Goal: Task Accomplishment & Management: Complete application form

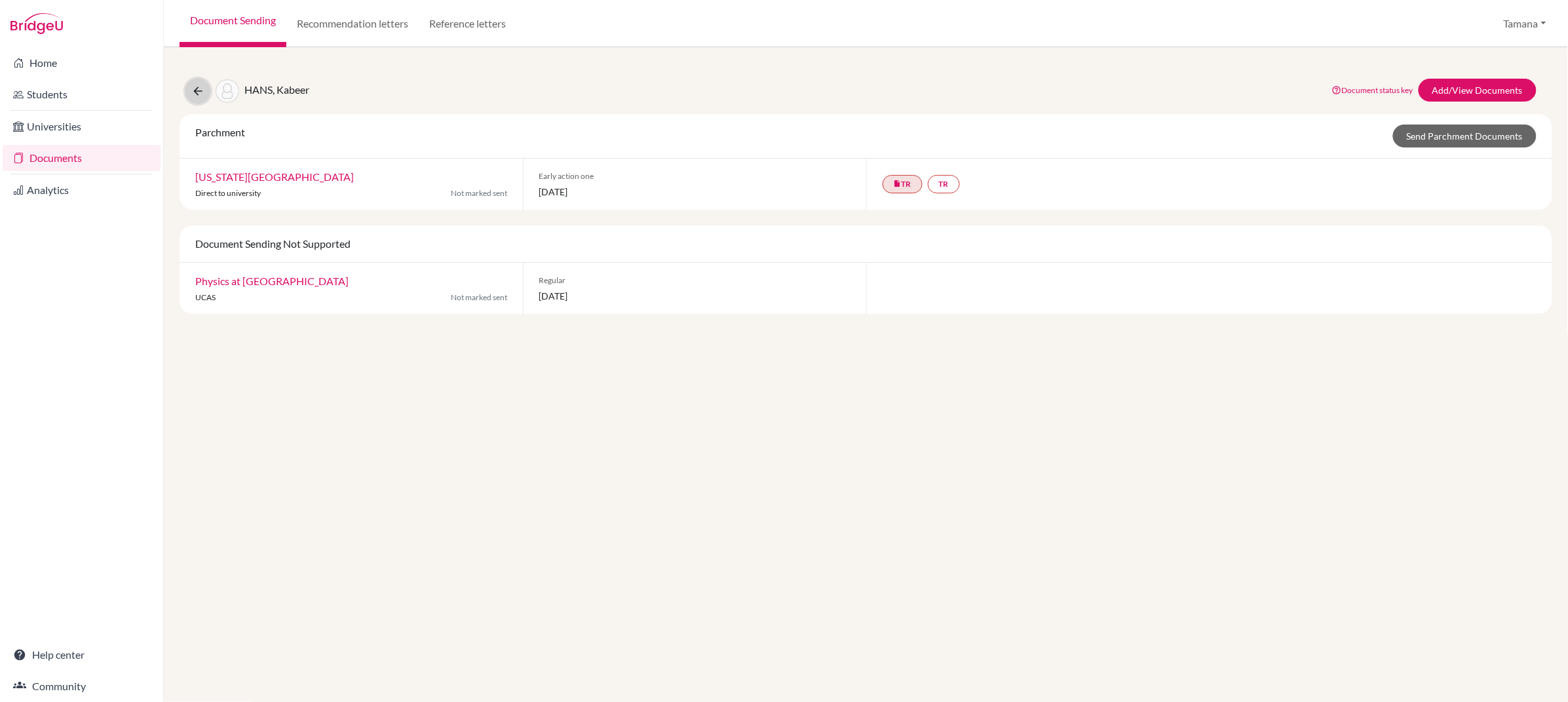
click at [196, 93] on icon at bounding box center [198, 91] width 13 height 13
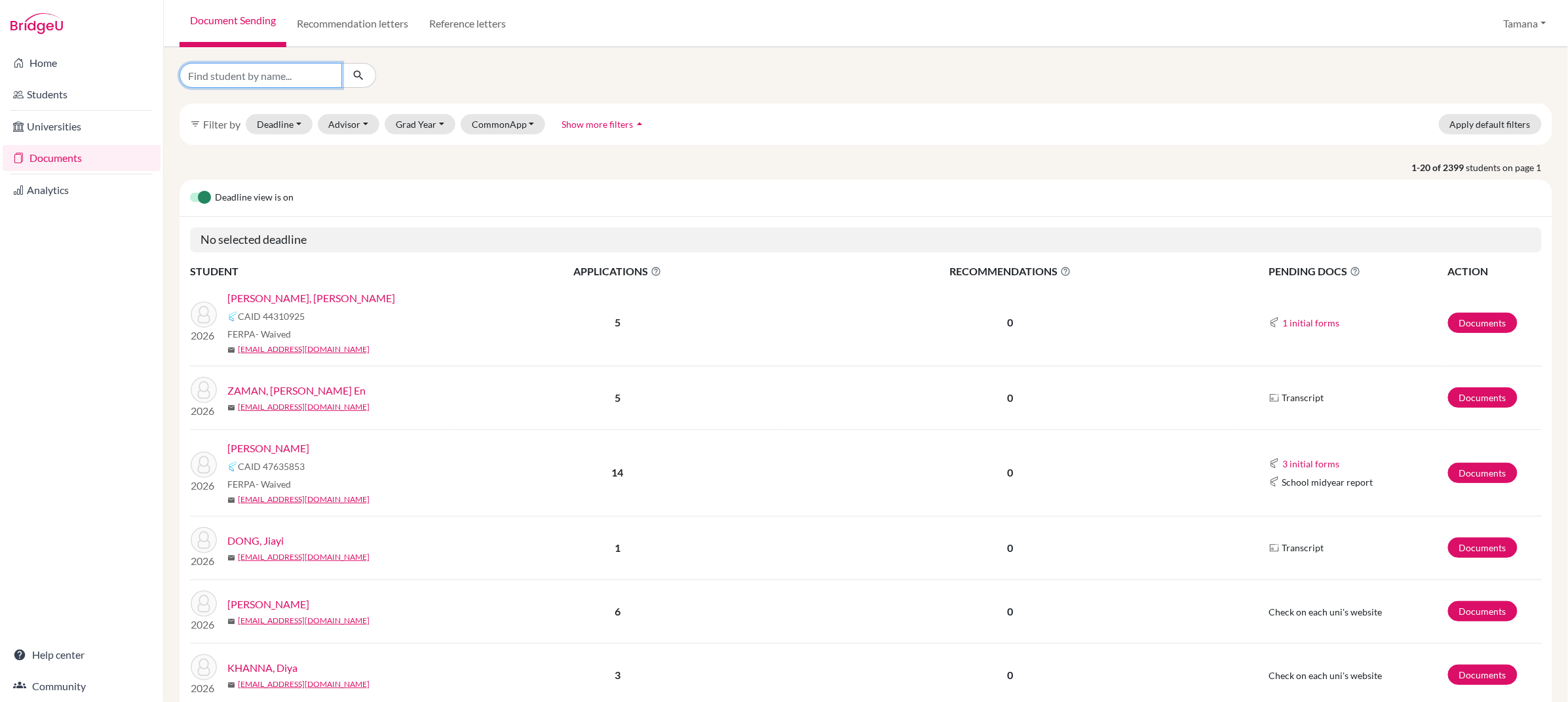
click at [271, 81] on input "Find student by name..." at bounding box center [260, 75] width 162 height 25
type input "xitong"
click button "submit" at bounding box center [358, 75] width 35 height 25
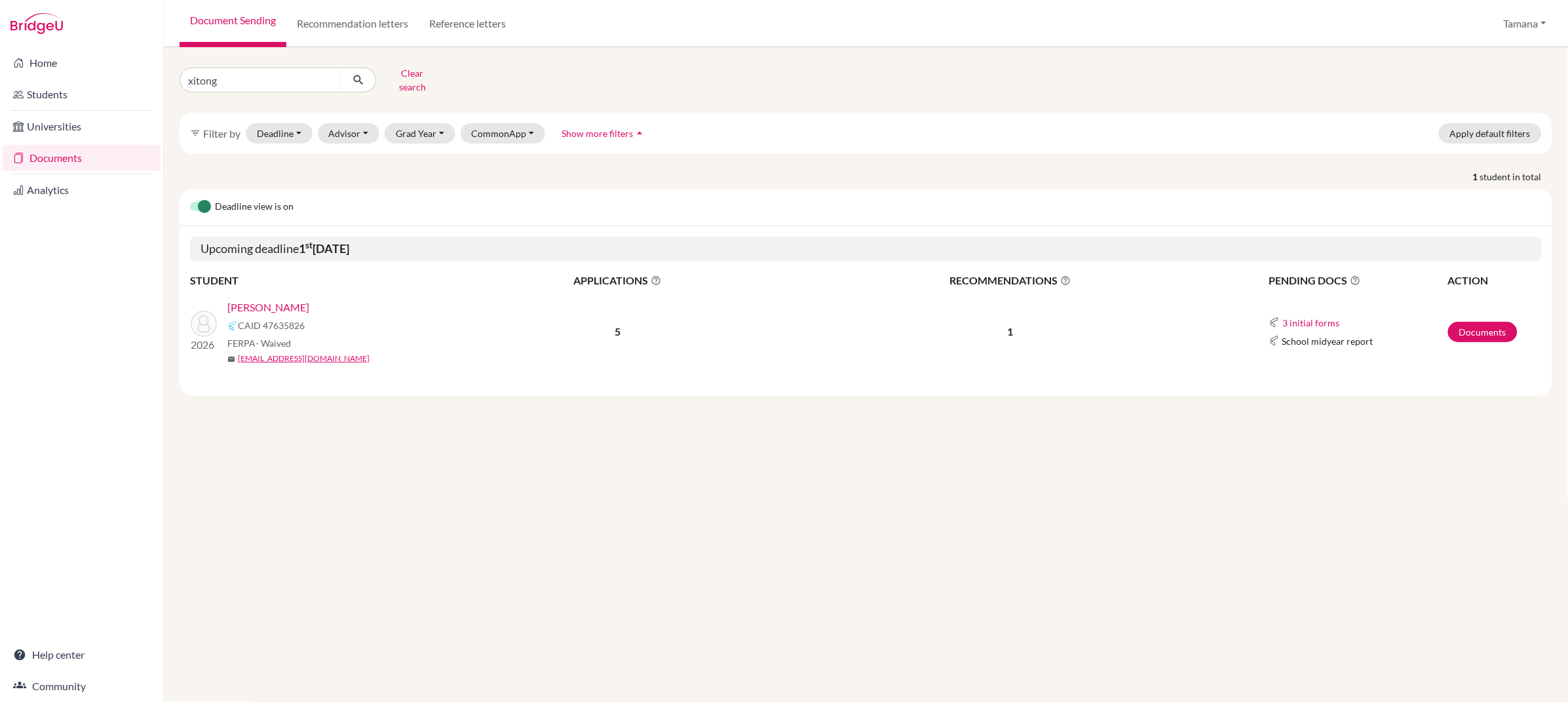
drag, startPoint x: 265, startPoint y: 303, endPoint x: 259, endPoint y: 306, distance: 6.7
click at [265, 303] on link "CHEN, Xitong" at bounding box center [268, 307] width 82 height 16
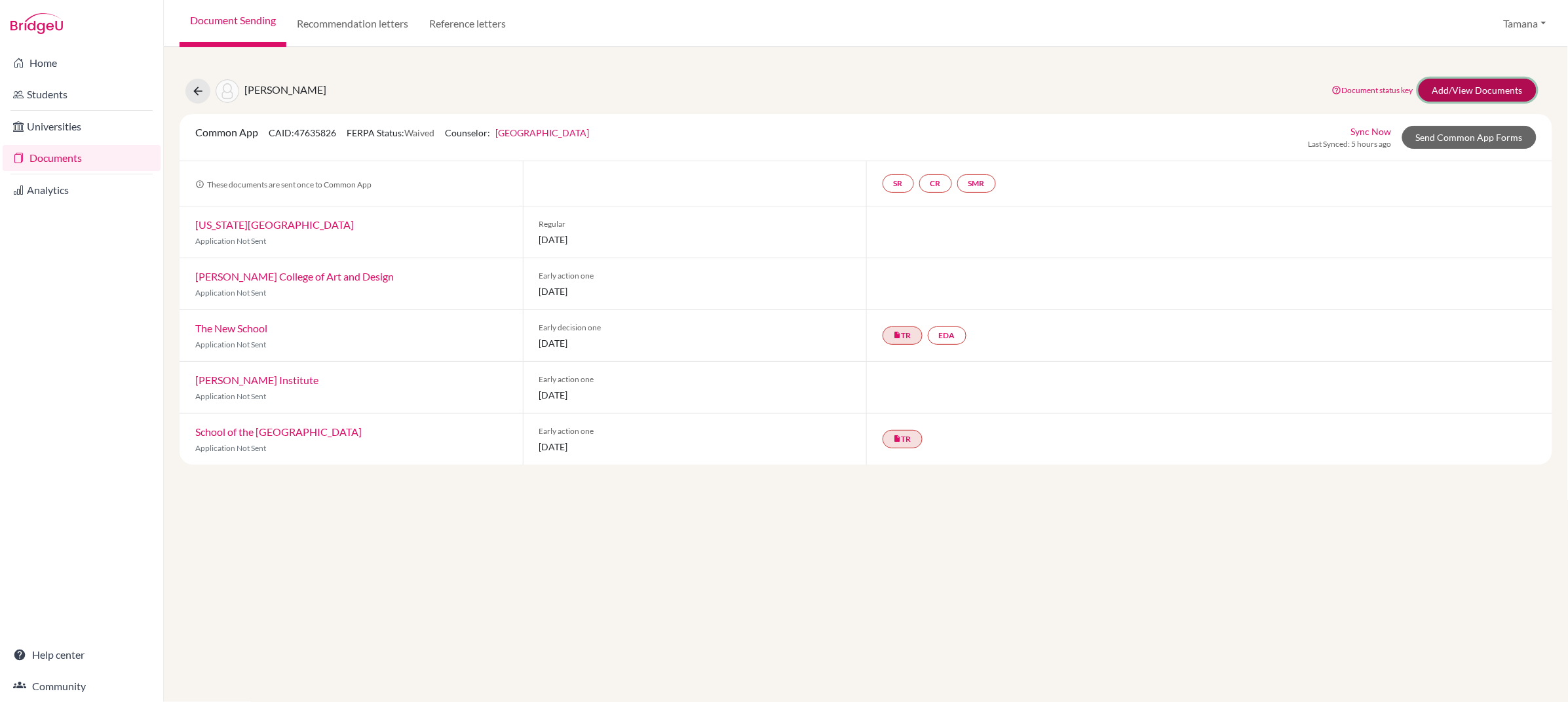
click at [1487, 94] on link "Add/View Documents" at bounding box center [1477, 90] width 118 height 23
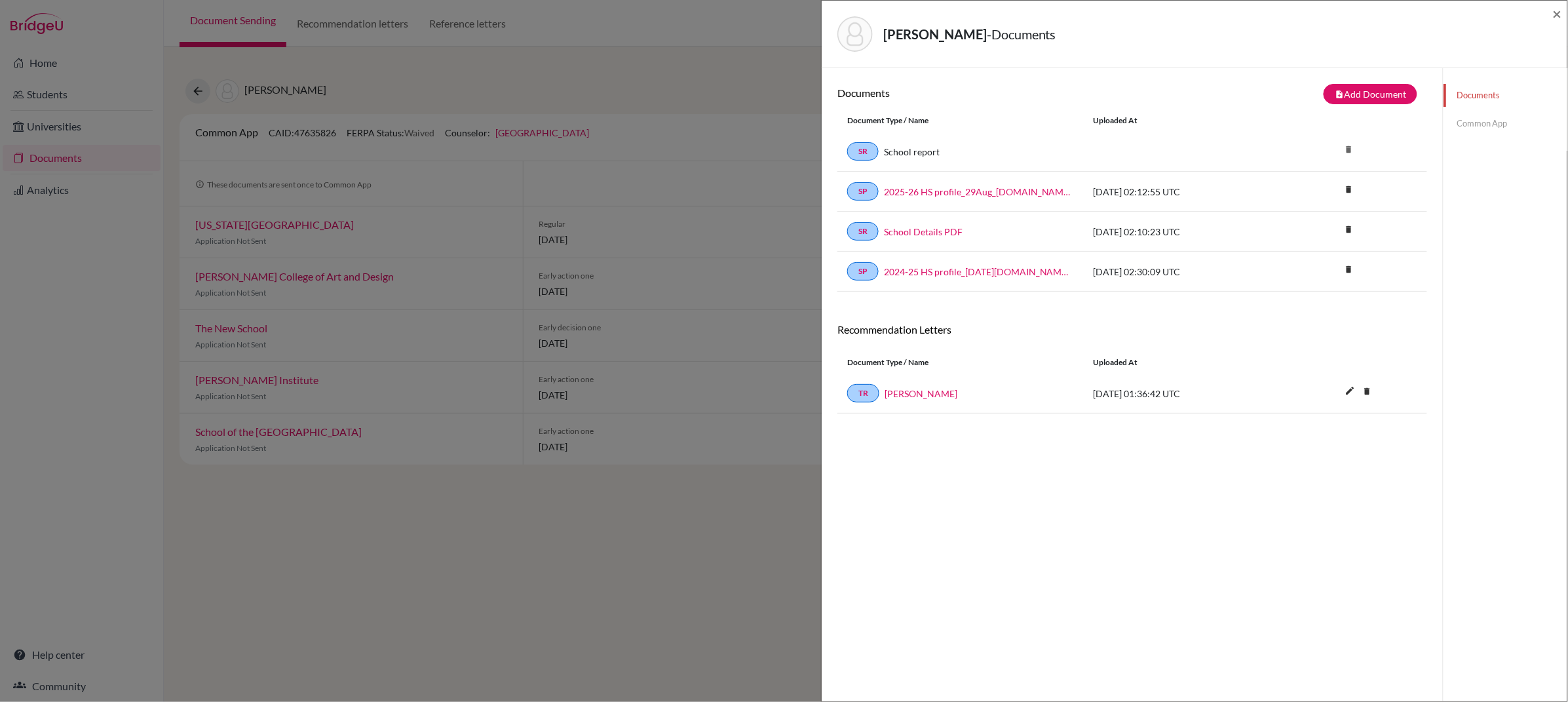
click at [1477, 130] on link "Common App" at bounding box center [1505, 124] width 124 height 23
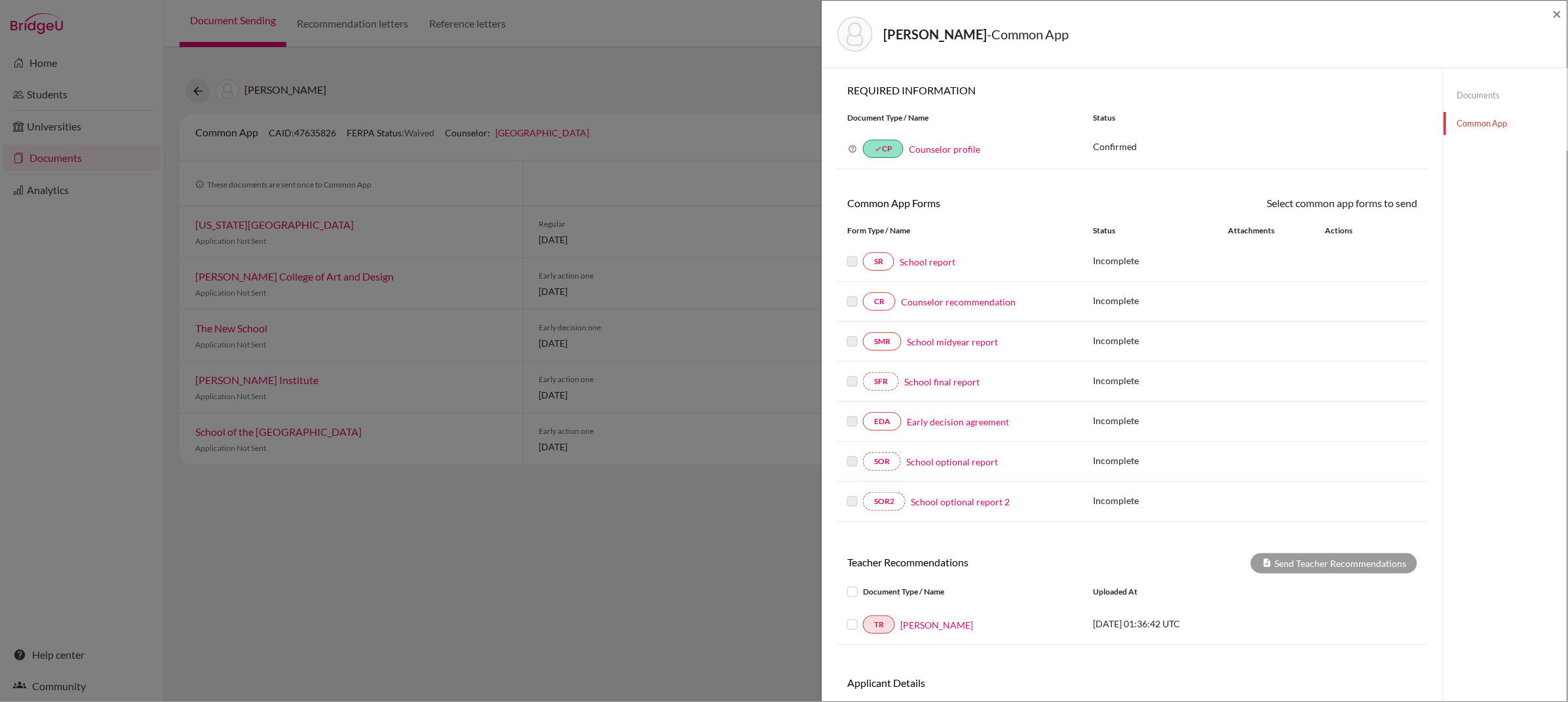
click at [992, 303] on link "Counselor recommendation" at bounding box center [958, 302] width 114 height 14
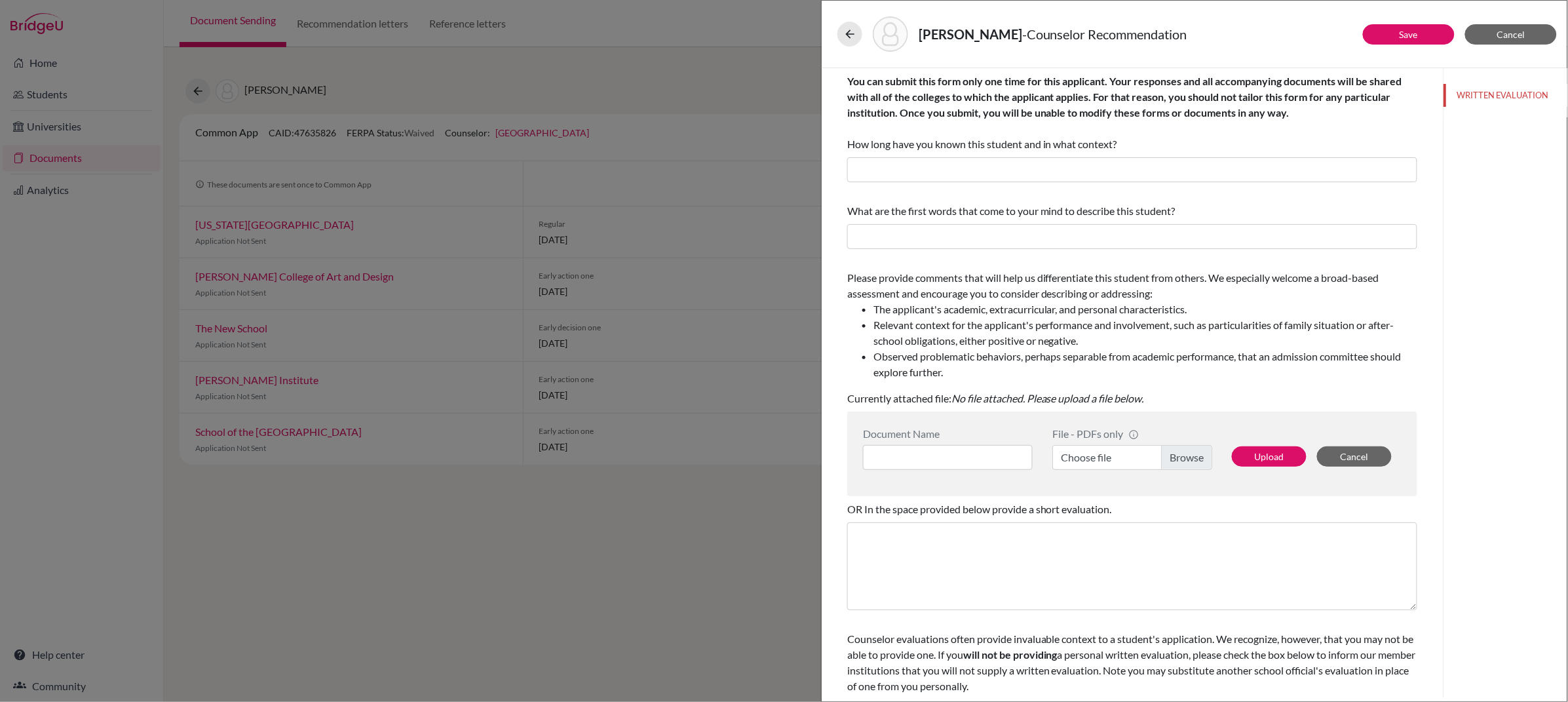
click at [1184, 459] on label "Choose file" at bounding box center [1132, 457] width 160 height 25
click at [1184, 459] on input "Choose file" at bounding box center [1132, 457] width 160 height 25
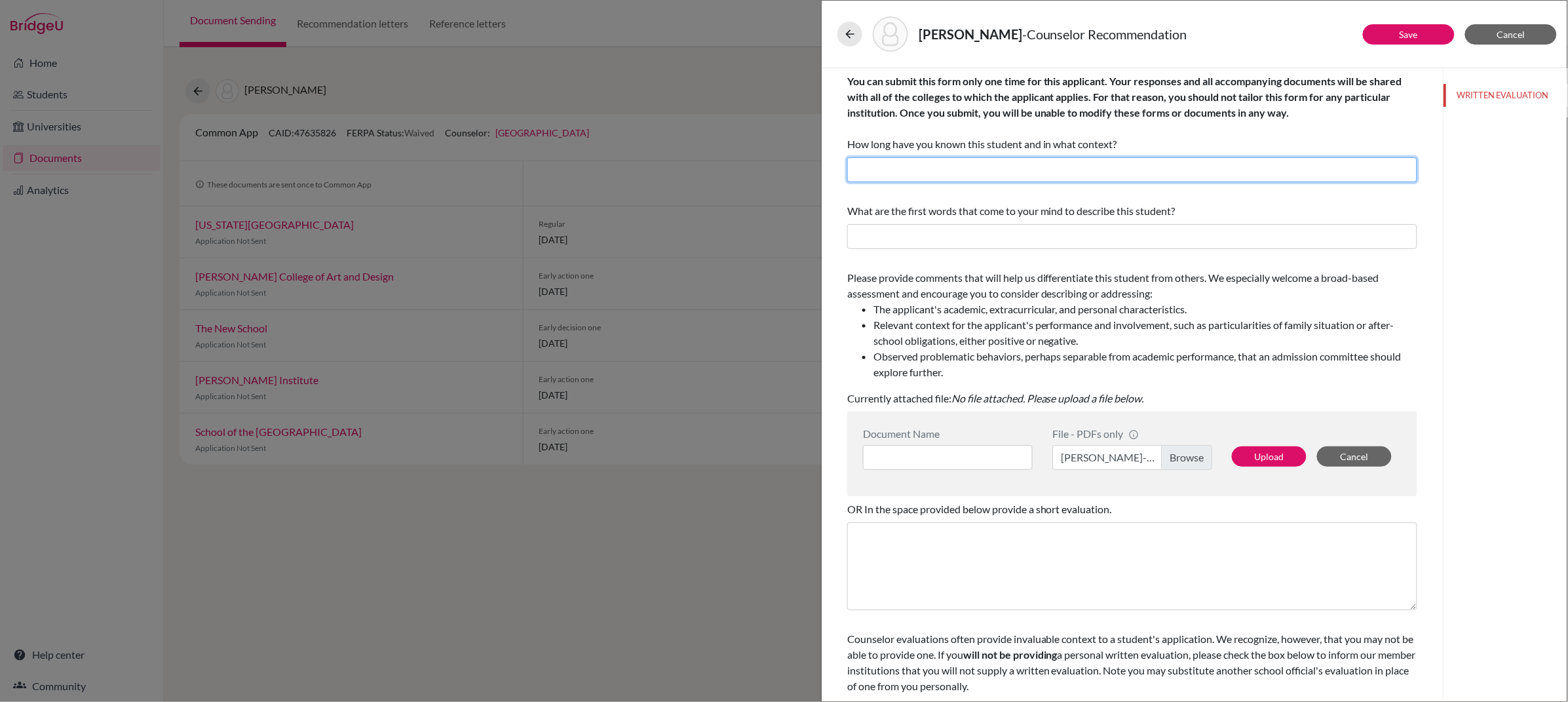
click at [931, 180] on input "text" at bounding box center [1132, 170] width 570 height 25
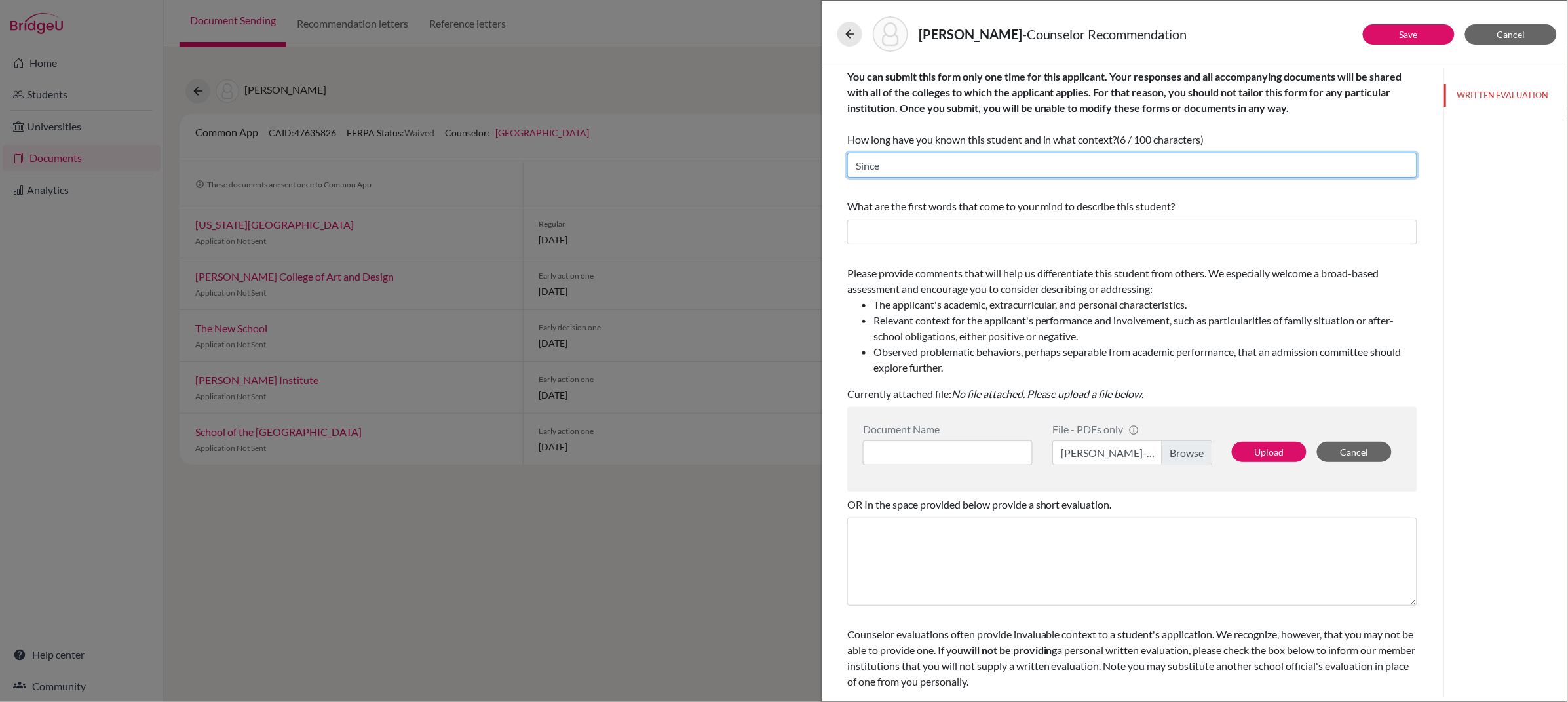
click at [908, 166] on input "Since" at bounding box center [1132, 165] width 570 height 25
type input "Since August 2022 as her Academic Advisor."
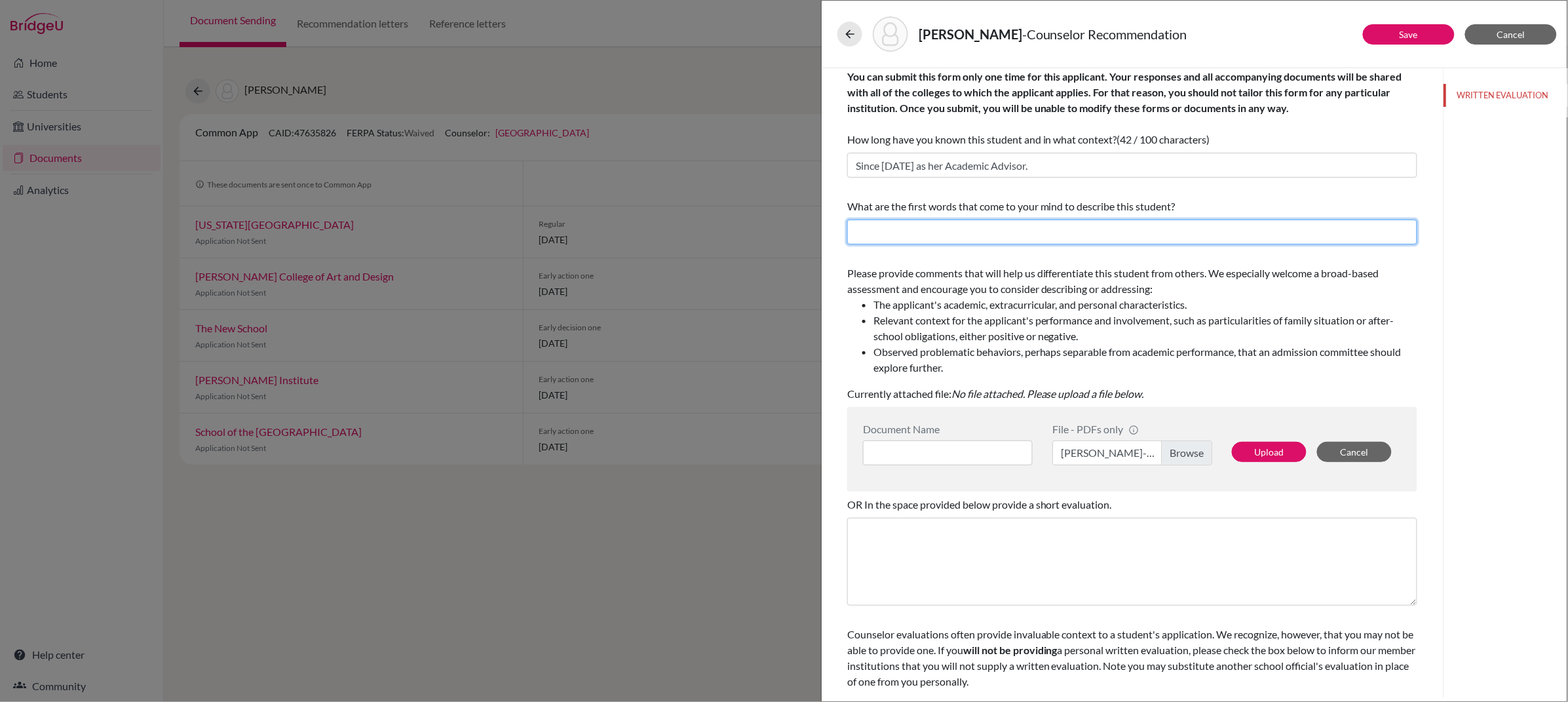
click at [912, 232] on input "text" at bounding box center [1132, 232] width 570 height 25
type input "Creative,"
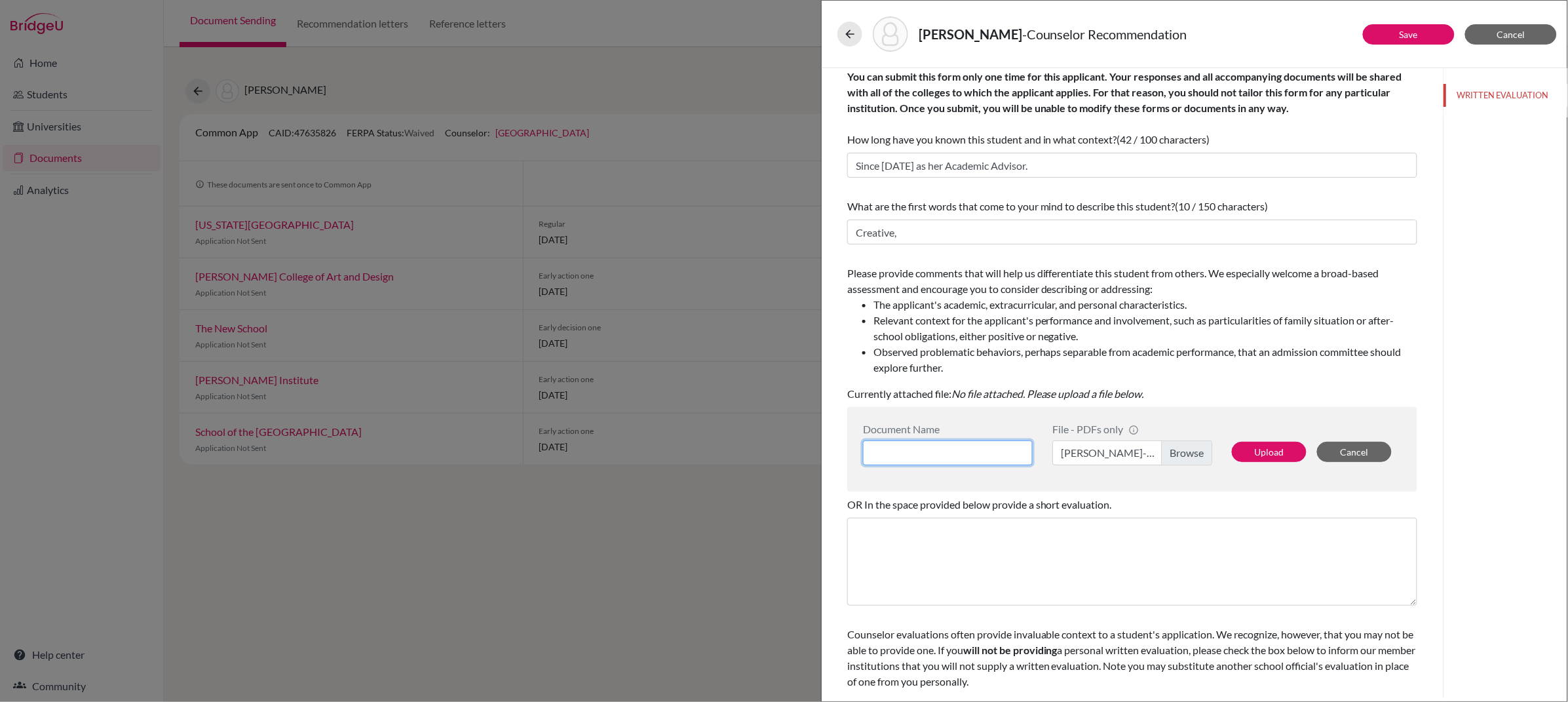
click at [927, 452] on input at bounding box center [948, 453] width 170 height 25
type input "Counsellor recommendation letter"
click at [1288, 450] on button "Upload" at bounding box center [1269, 452] width 75 height 21
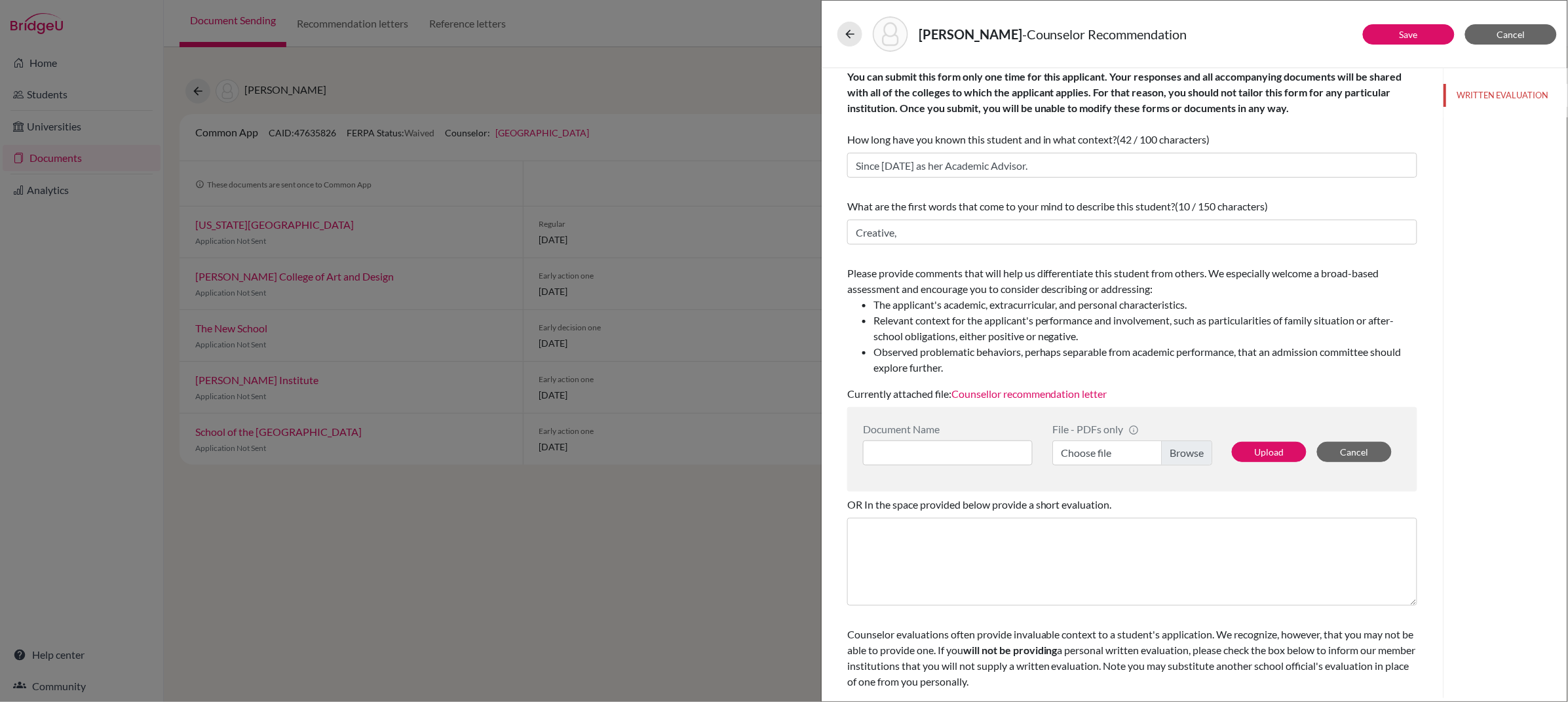
click at [1486, 293] on div "WRITTEN EVALUATION" at bounding box center [1505, 383] width 124 height 630
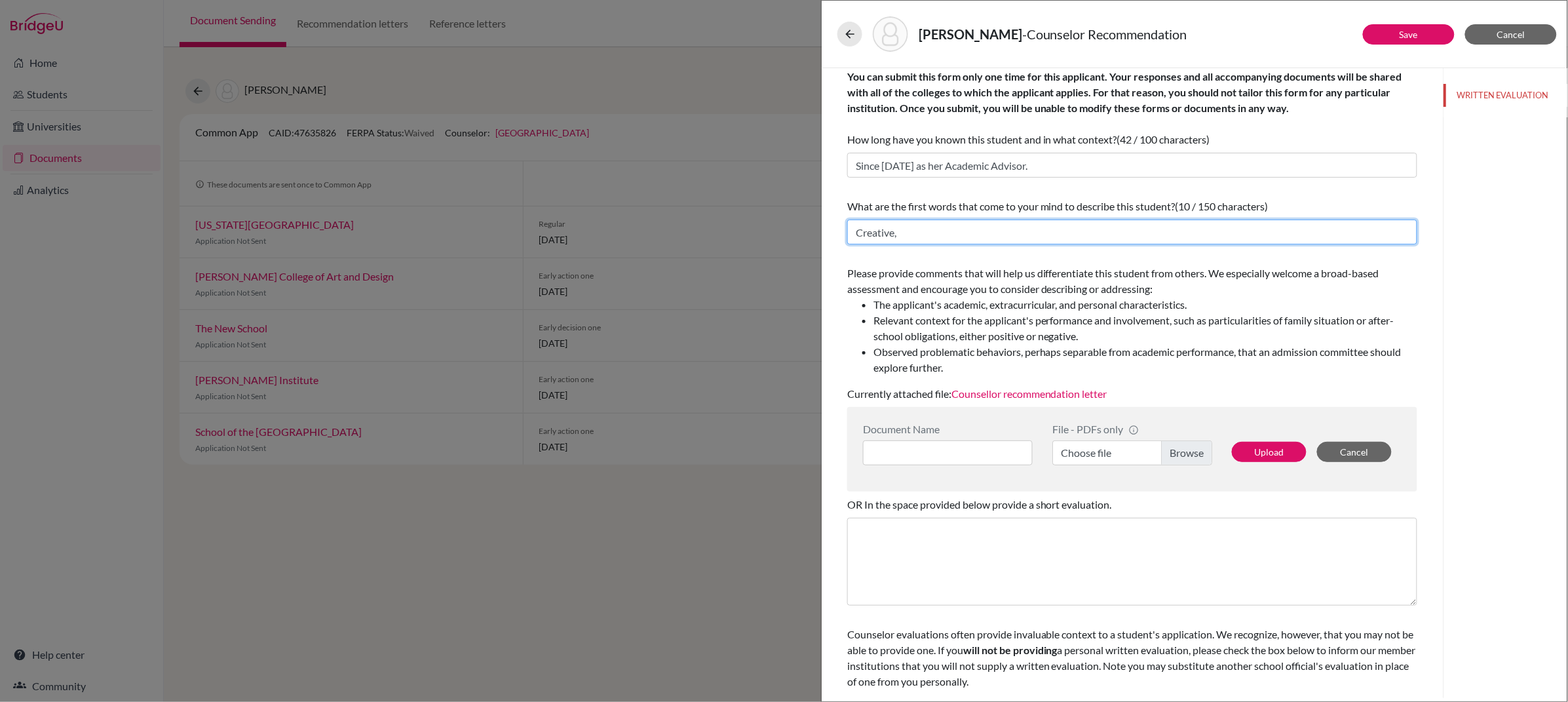
click at [966, 233] on input "Creative," at bounding box center [1132, 232] width 570 height 25
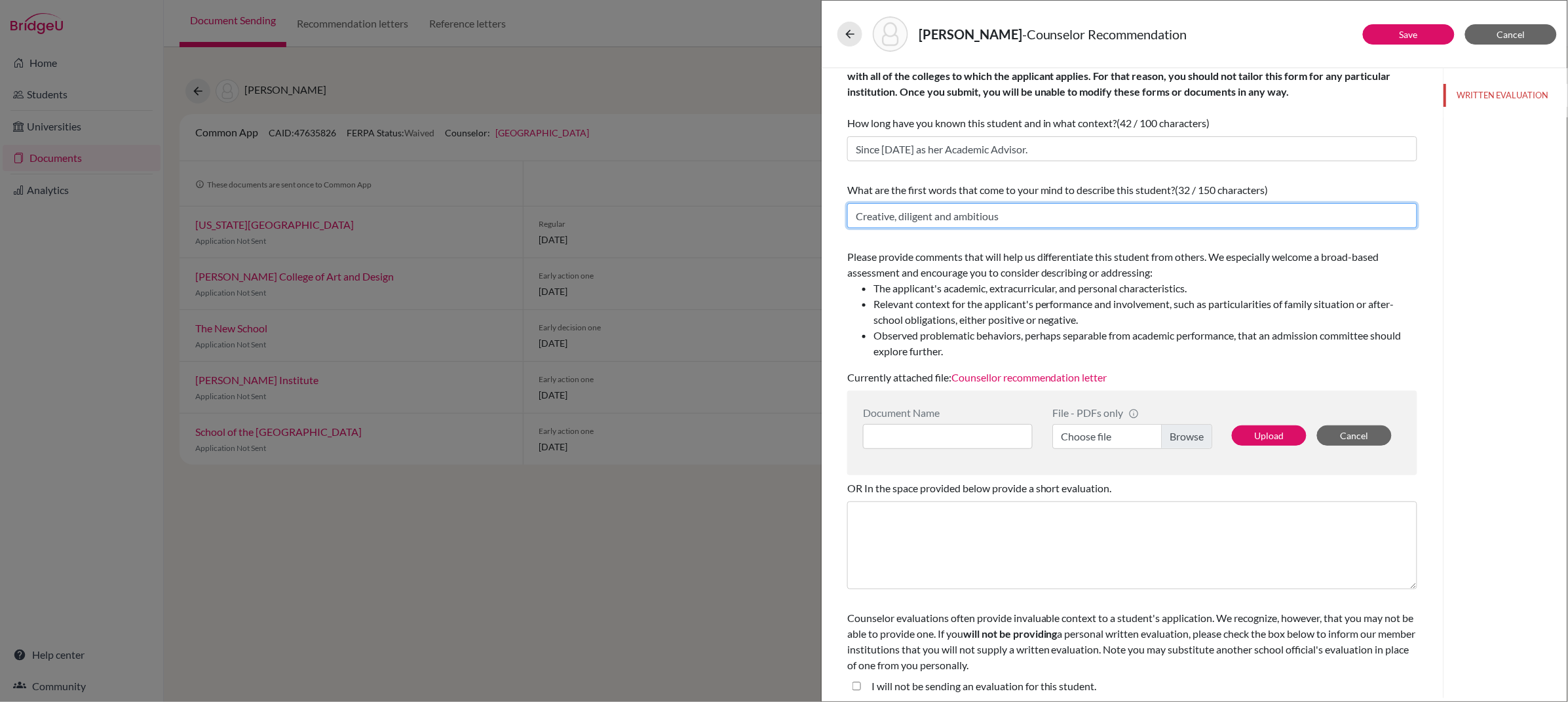
scroll to position [27, 0]
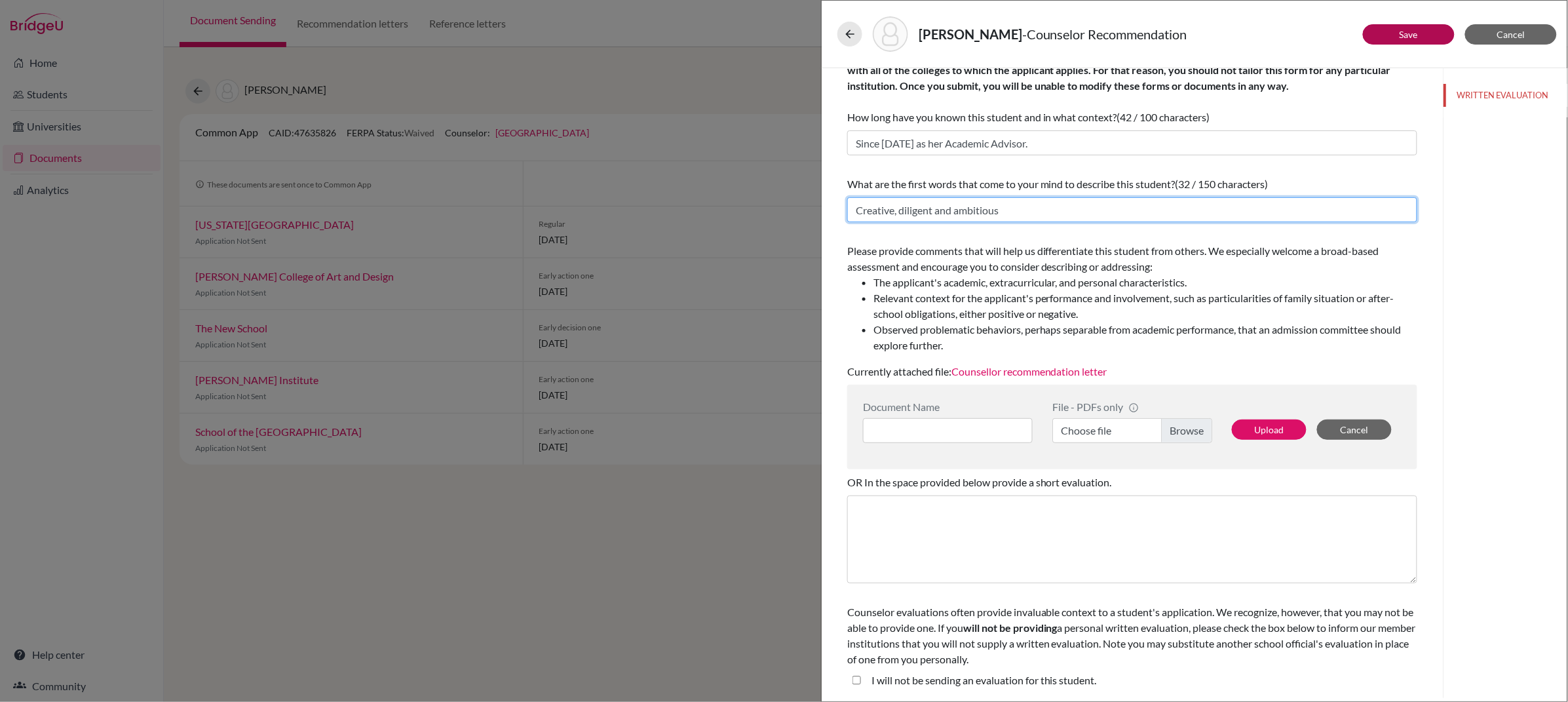
type input "Creative, diligent and ambitious"
click at [1392, 37] on button "Save" at bounding box center [1408, 34] width 91 height 21
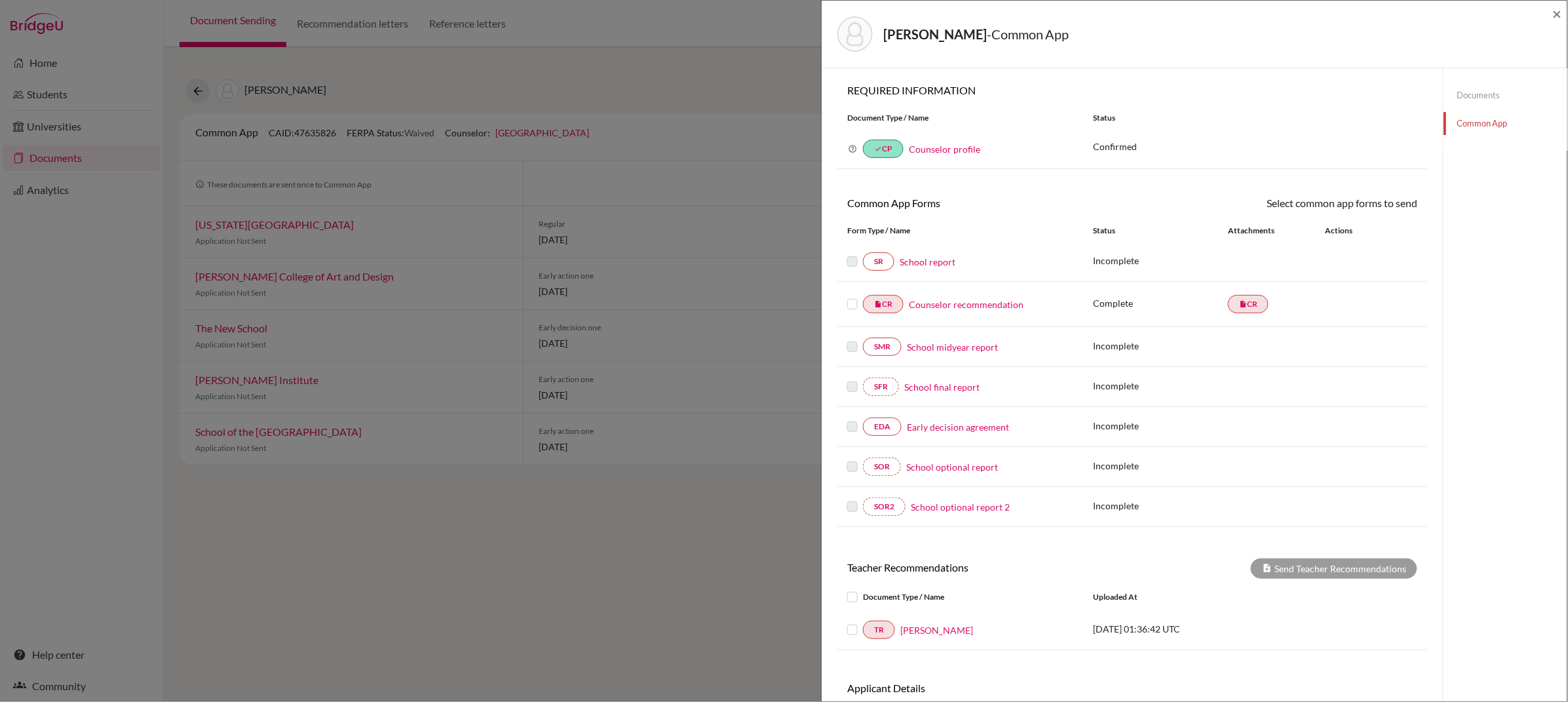
click at [915, 431] on link "Early decision agreement" at bounding box center [958, 427] width 102 height 14
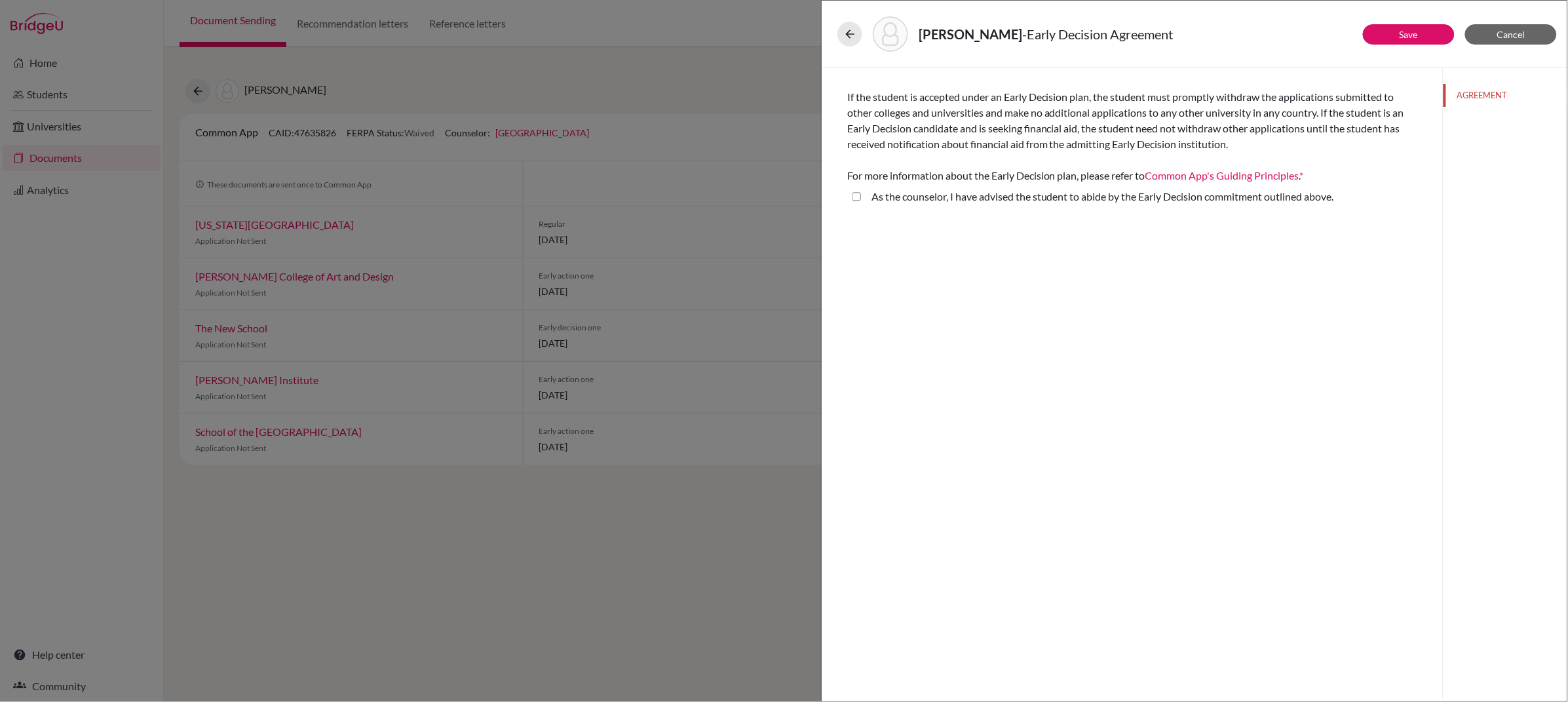
click at [859, 198] on above\ "As the counselor, I have advised the student to abide by the Early Decision com…" at bounding box center [856, 196] width 8 height 16
checkbox above\ "true"
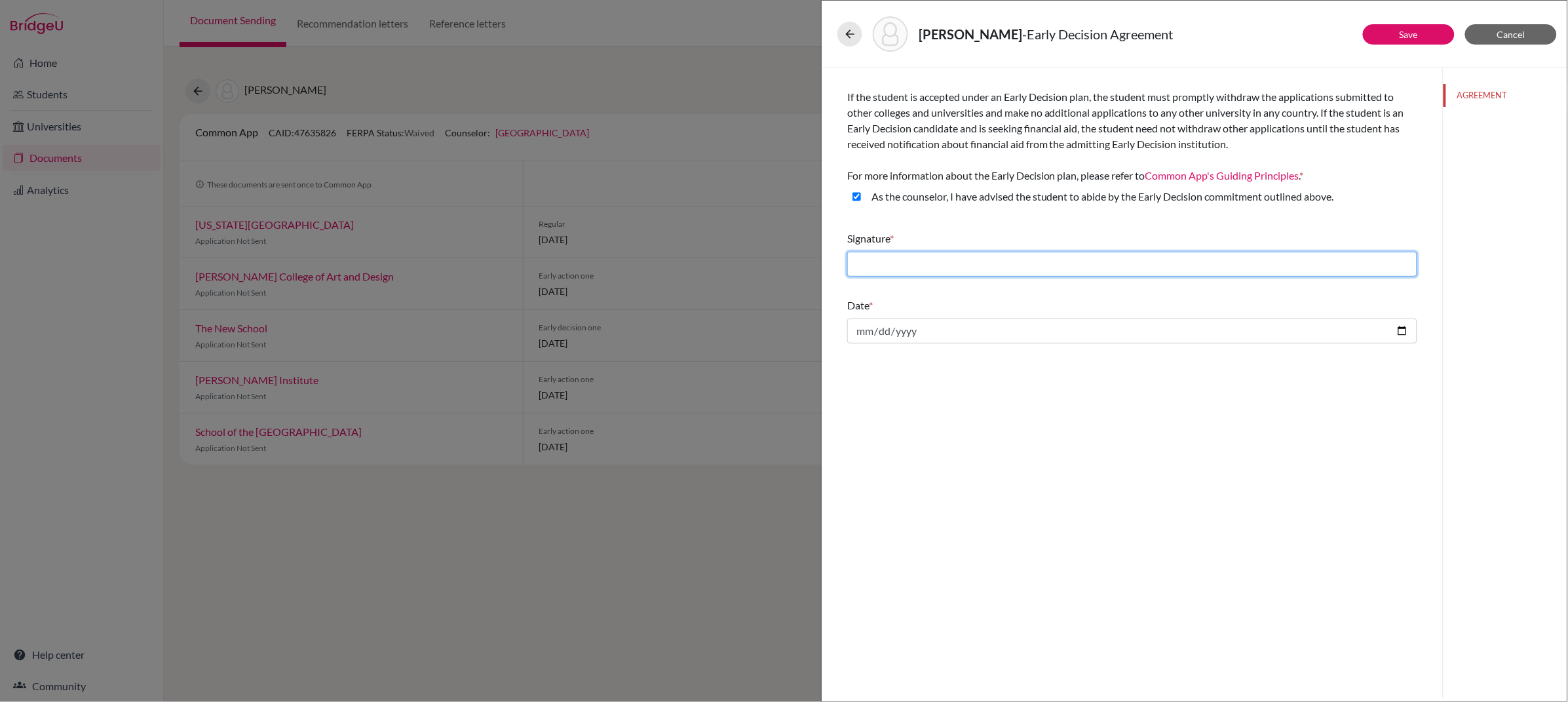
click at [1108, 274] on input "text" at bounding box center [1132, 264] width 570 height 25
type input "t"
type input "T.P. Chanrai-Hills"
click at [1141, 344] on div "Date *" at bounding box center [1132, 321] width 570 height 56
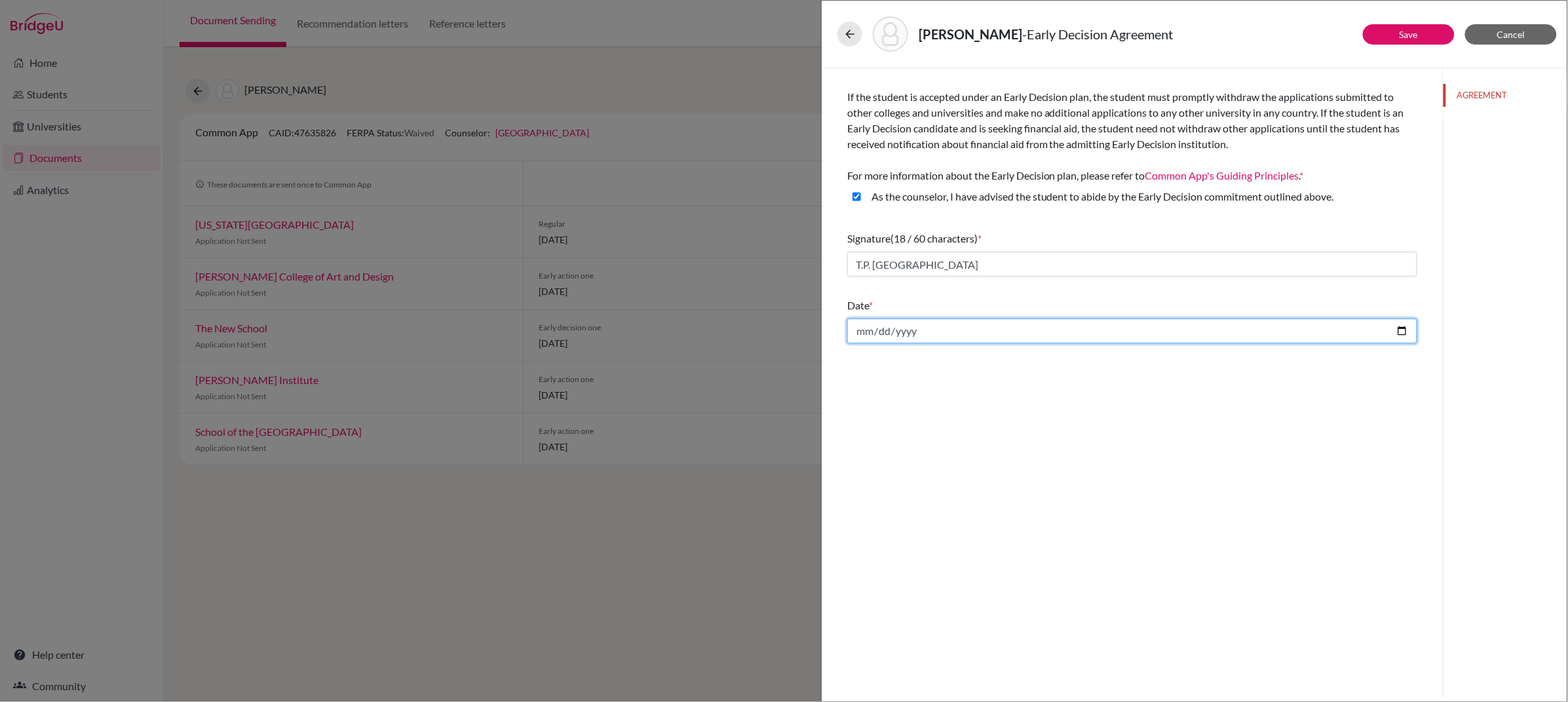
click at [1141, 339] on input "date" at bounding box center [1132, 331] width 570 height 25
click at [1150, 333] on input "date" at bounding box center [1132, 331] width 570 height 25
type input "2025-10-02"
click at [1416, 37] on link "Save" at bounding box center [1408, 35] width 18 height 12
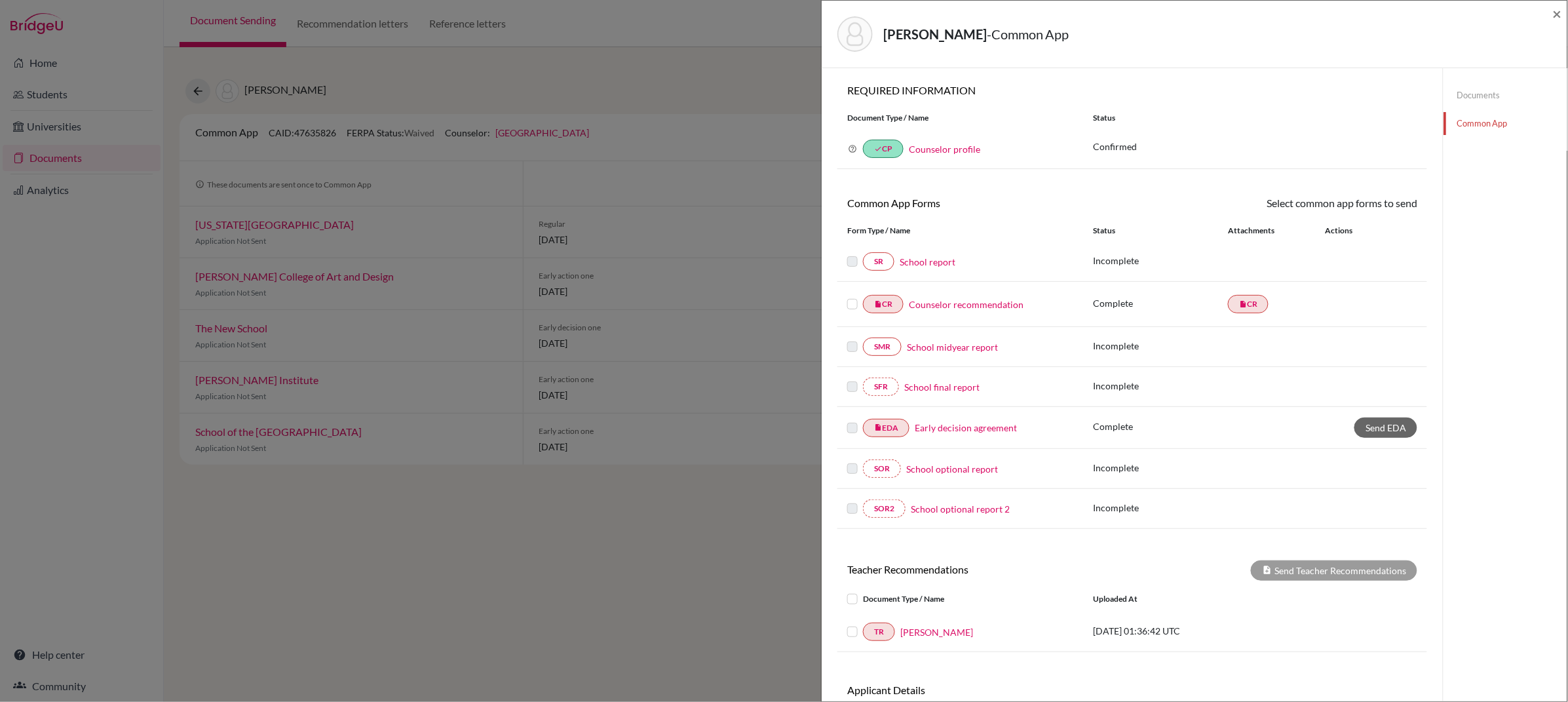
click at [941, 261] on link "School report" at bounding box center [927, 261] width 56 height 14
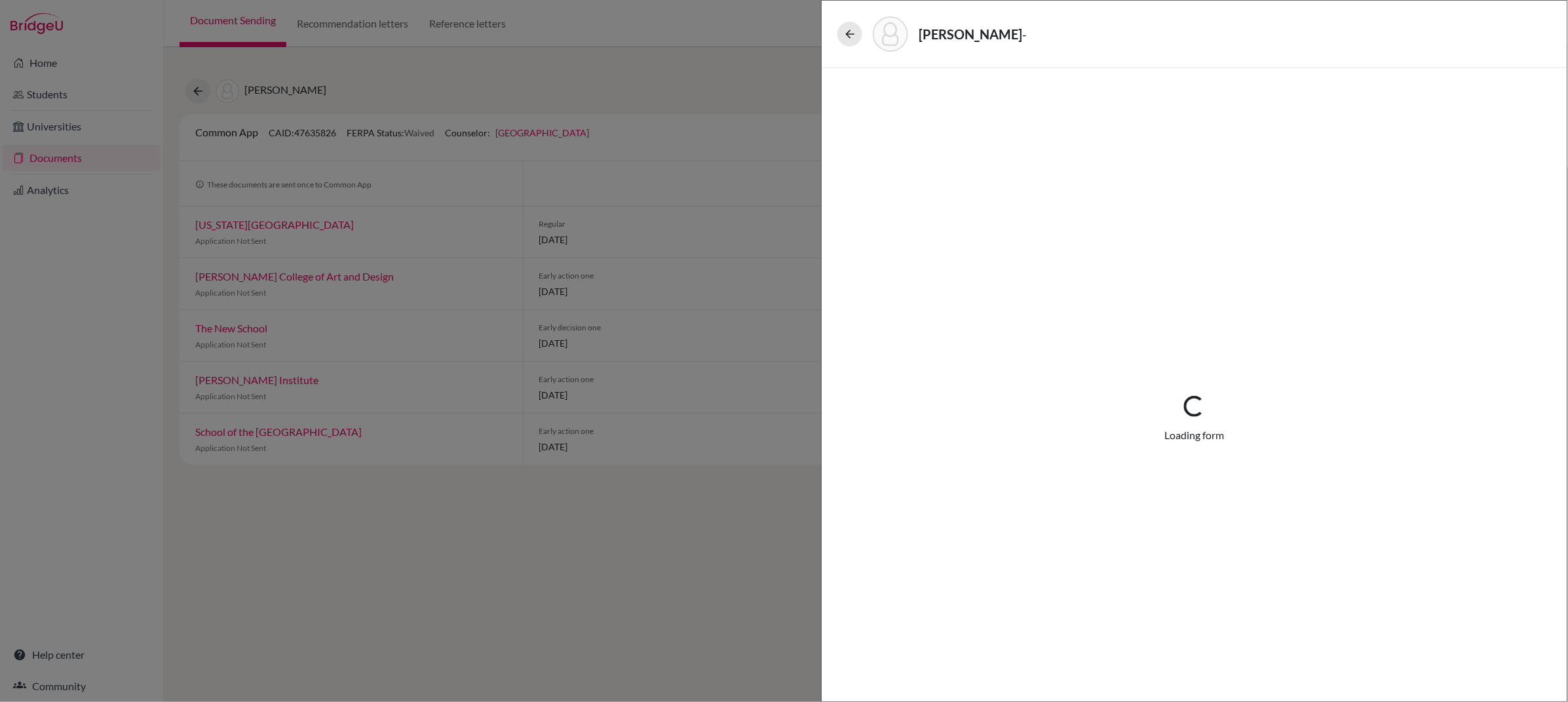
select select "4"
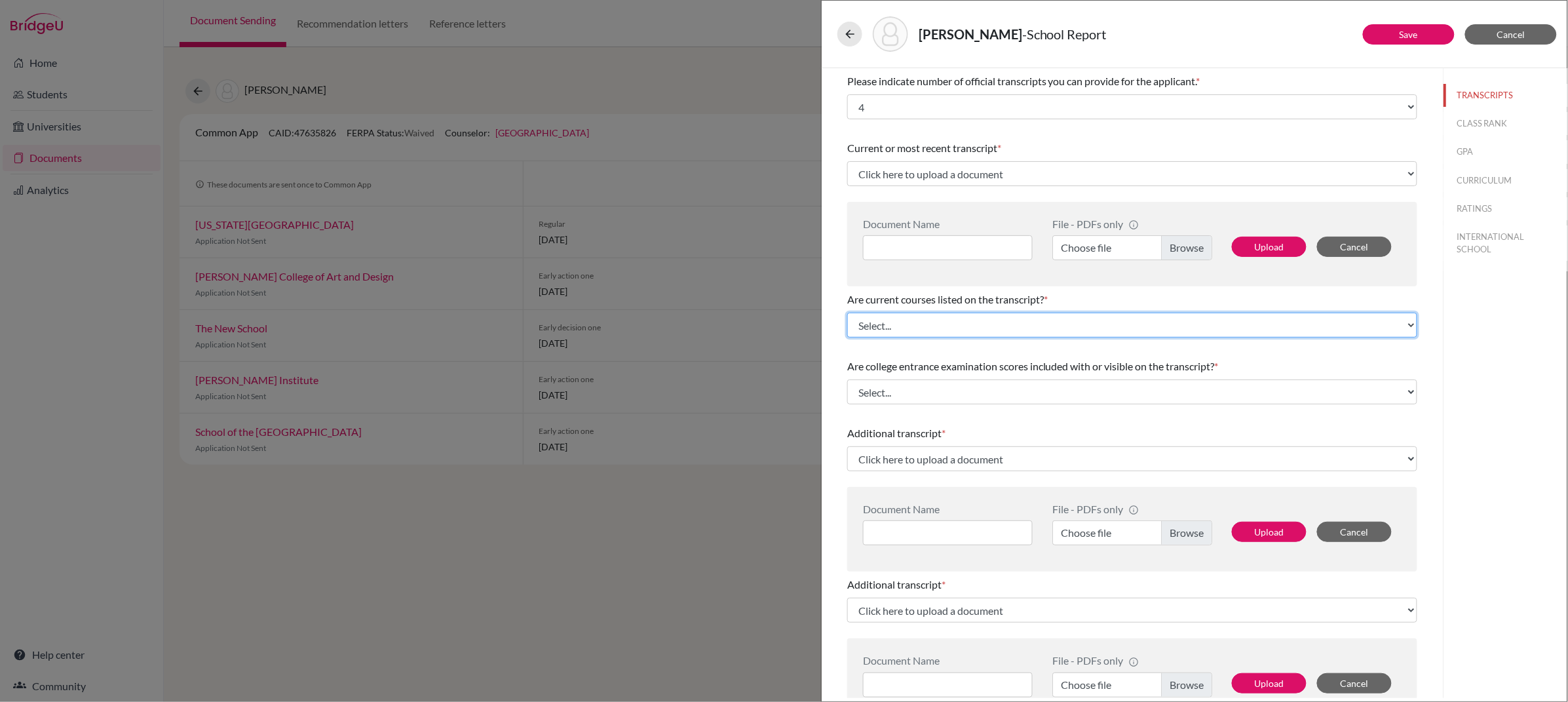
click at [1118, 320] on select "Select... Yes No" at bounding box center [1132, 325] width 570 height 25
select select "0"
click at [847, 312] on select "Select... Yes No" at bounding box center [1132, 325] width 570 height 25
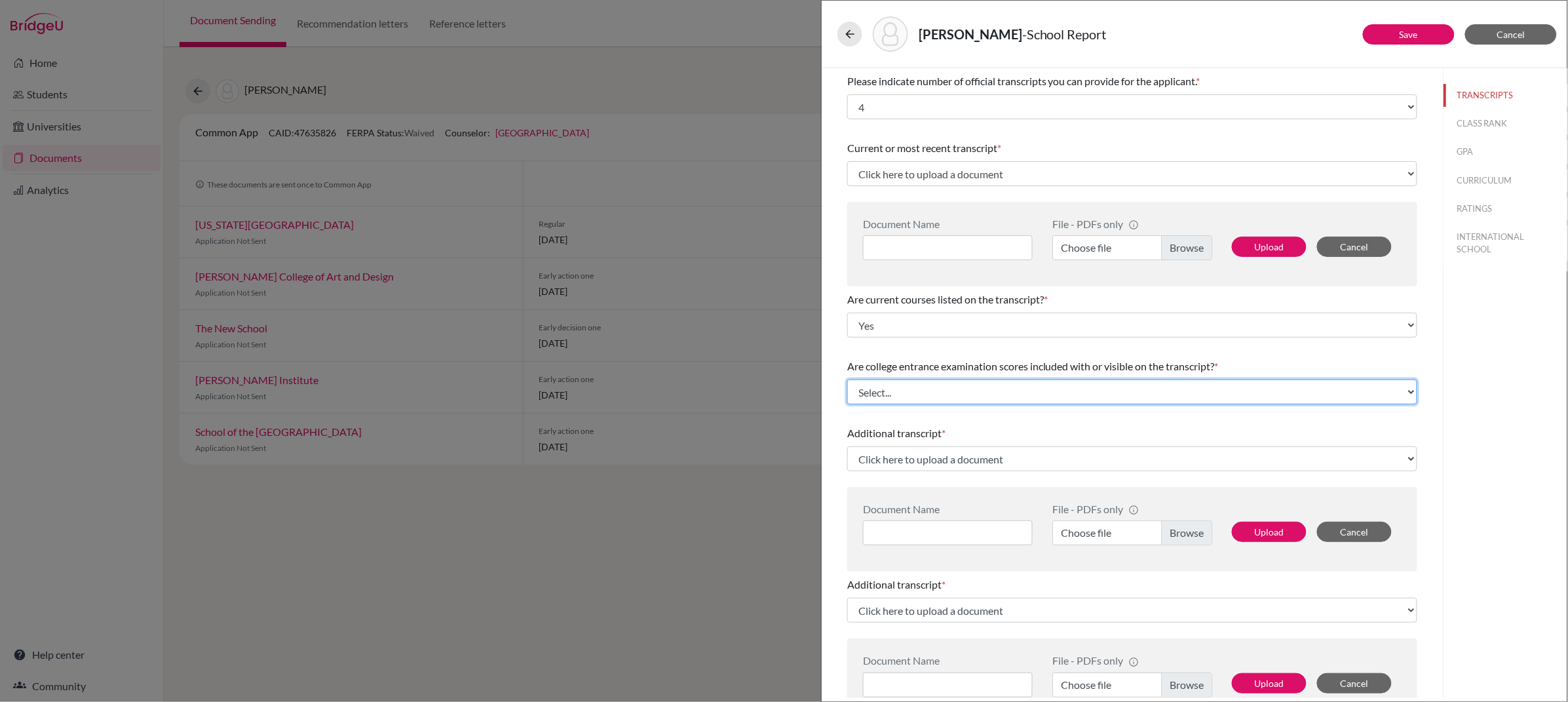
click at [1049, 388] on select "Select... Yes No" at bounding box center [1132, 392] width 570 height 25
select select "1"
click at [847, 380] on select "Select... Yes No" at bounding box center [1132, 392] width 570 height 25
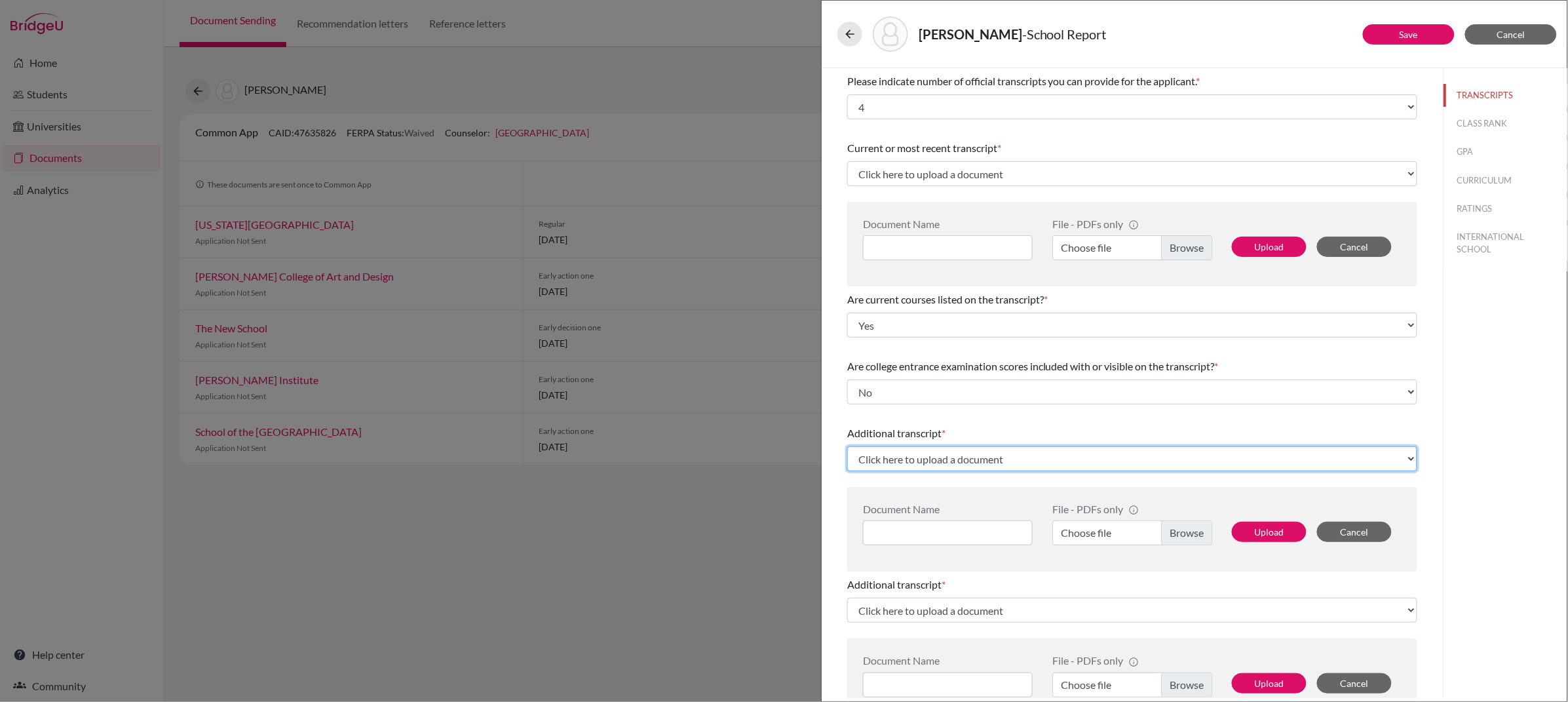
click at [1034, 455] on select "Click here to upload a document Upload New File" at bounding box center [1132, 459] width 570 height 25
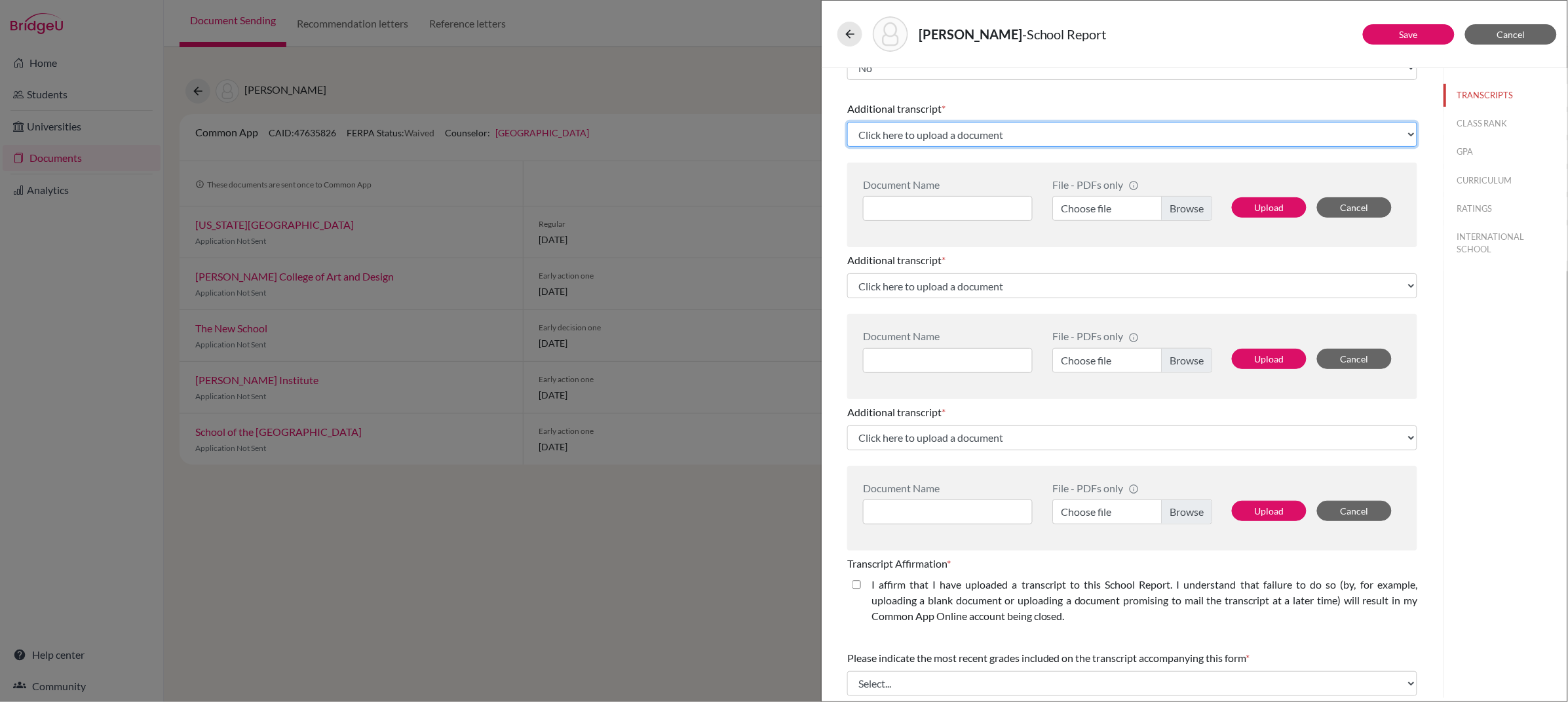
scroll to position [316, 0]
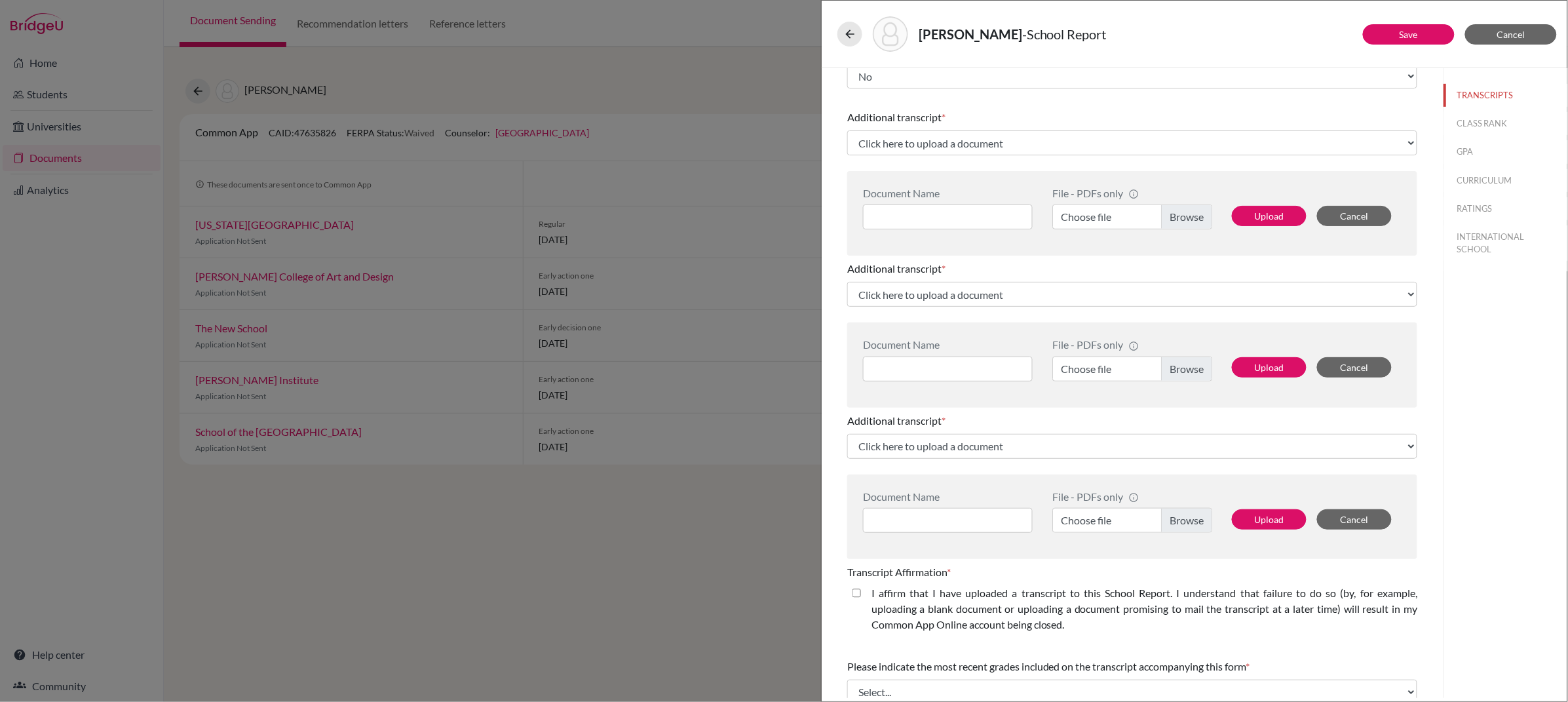
click at [1173, 517] on label "Choose file" at bounding box center [1132, 521] width 160 height 25
click at [1173, 517] on input "Choose file" at bounding box center [1132, 521] width 160 height 25
click at [1117, 515] on label "Choose file" at bounding box center [1132, 521] width 160 height 25
click at [1117, 515] on input "Choose file" at bounding box center [1132, 521] width 160 height 25
click at [987, 522] on input at bounding box center [948, 521] width 170 height 25
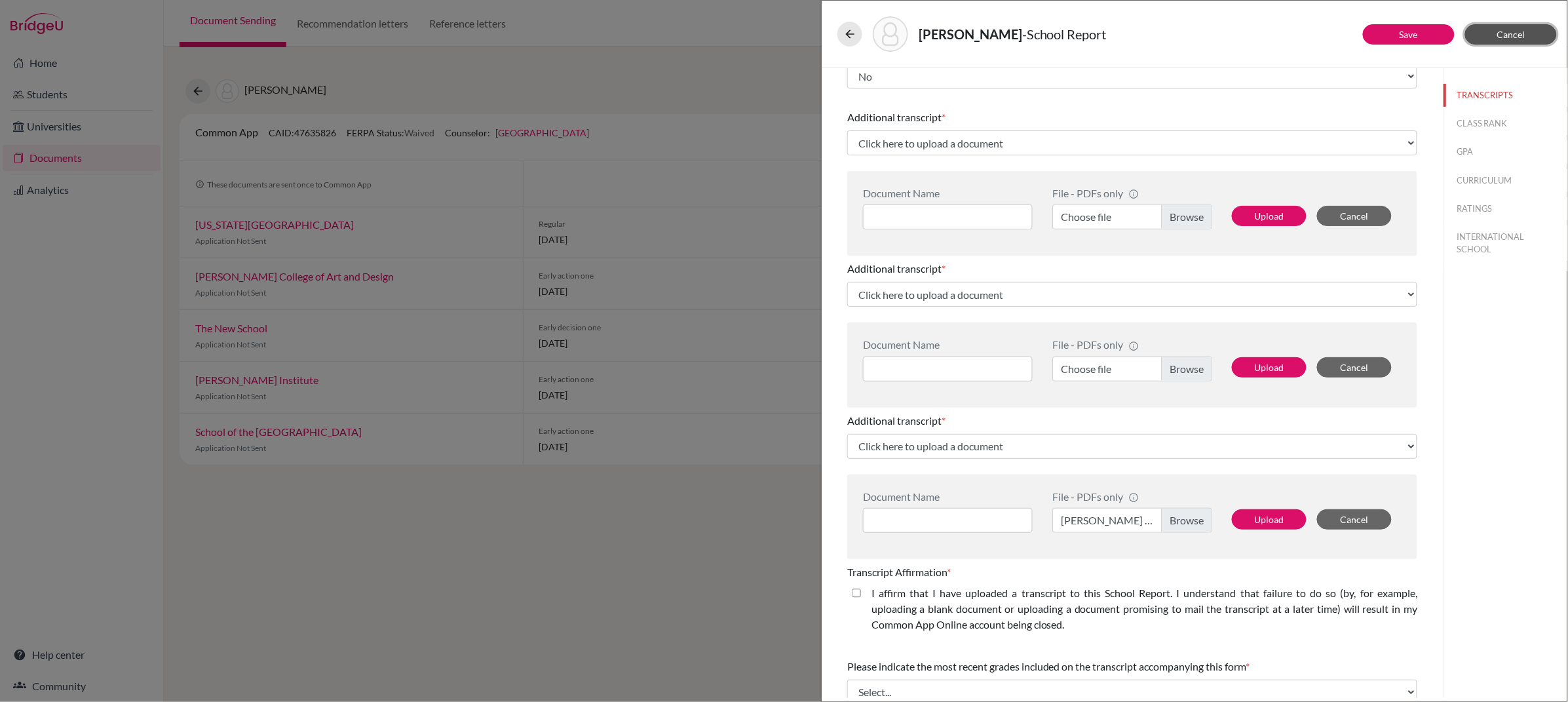
click at [1505, 41] on button "Cancel" at bounding box center [1510, 34] width 91 height 21
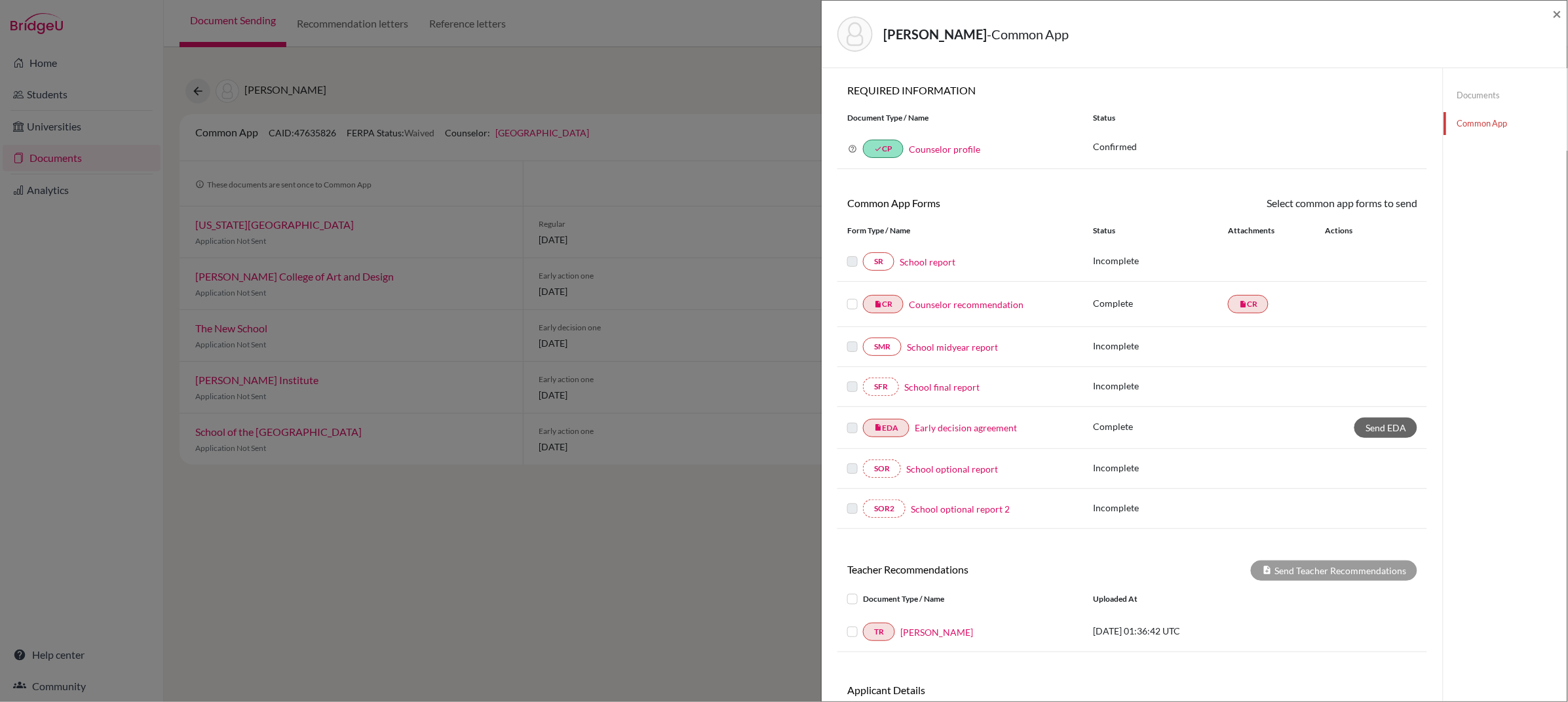
click at [1485, 88] on link "Documents" at bounding box center [1505, 96] width 124 height 23
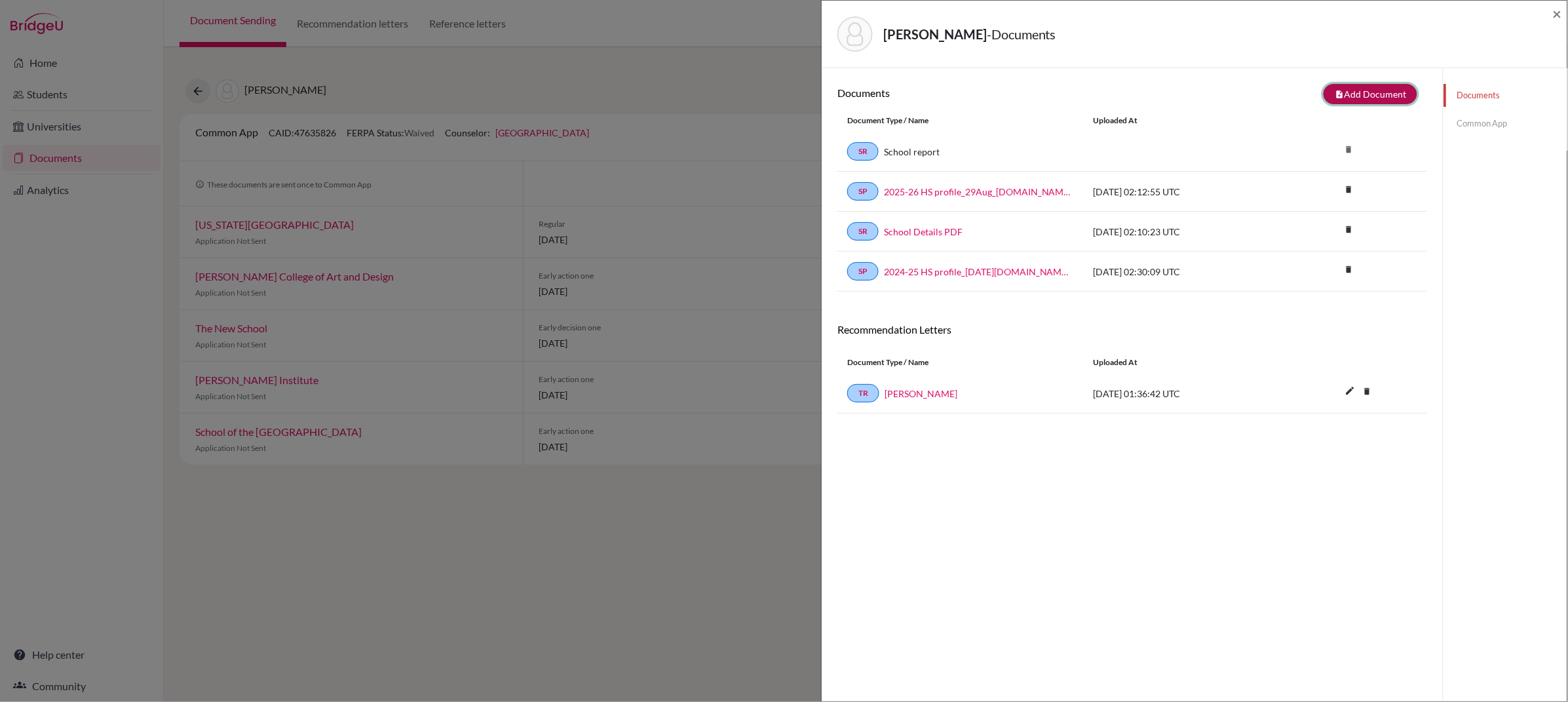
click at [1351, 96] on button "note_add Add Document" at bounding box center [1370, 94] width 94 height 21
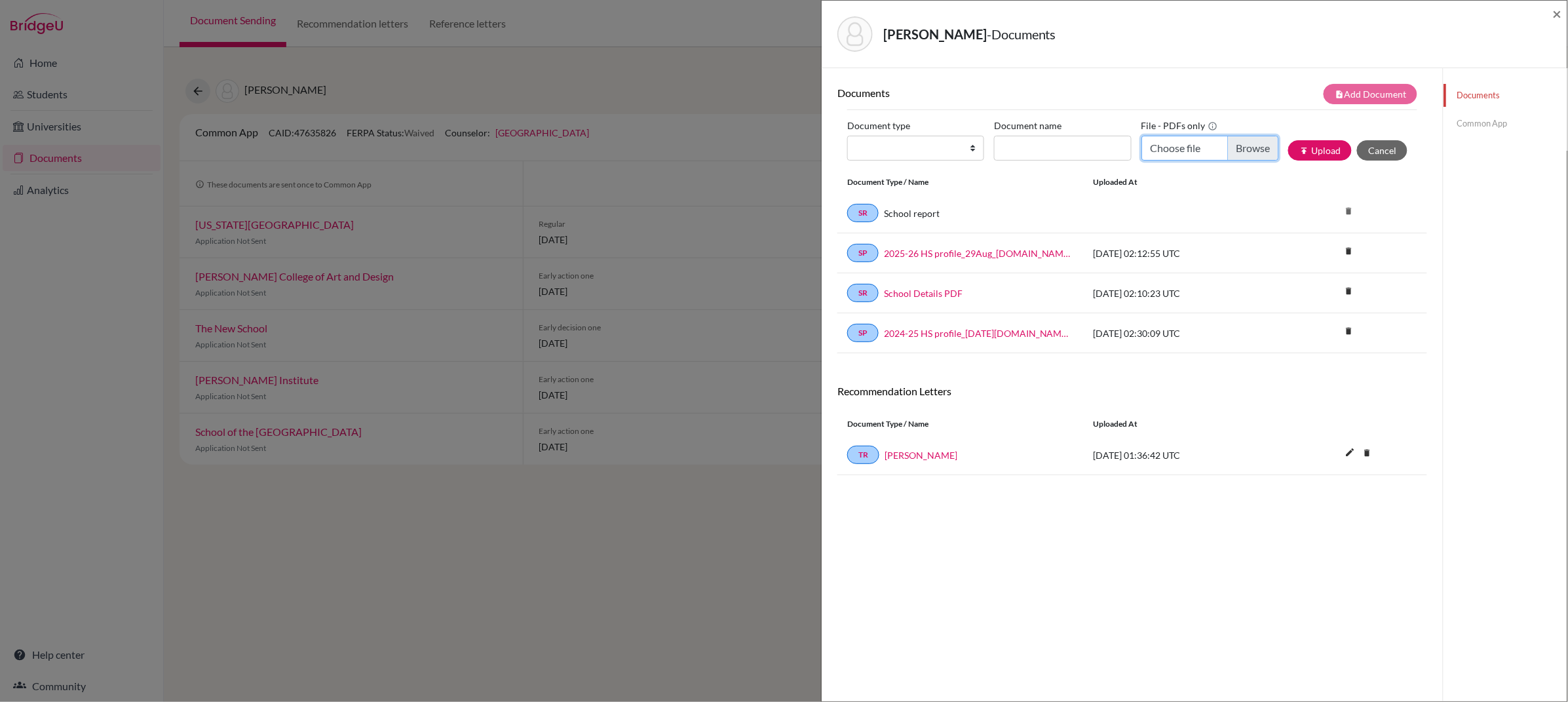
click at [1185, 152] on input "Choose file" at bounding box center [1210, 148] width 137 height 25
type input "C:\fakepath\CHEN Xitong_OFS Awards List.pdf"
click at [1017, 152] on input "Document name" at bounding box center [1062, 148] width 137 height 25
click at [1029, 150] on input "Document name" at bounding box center [1062, 148] width 137 height 25
click at [1029, 149] on input "Document name" at bounding box center [1062, 148] width 137 height 25
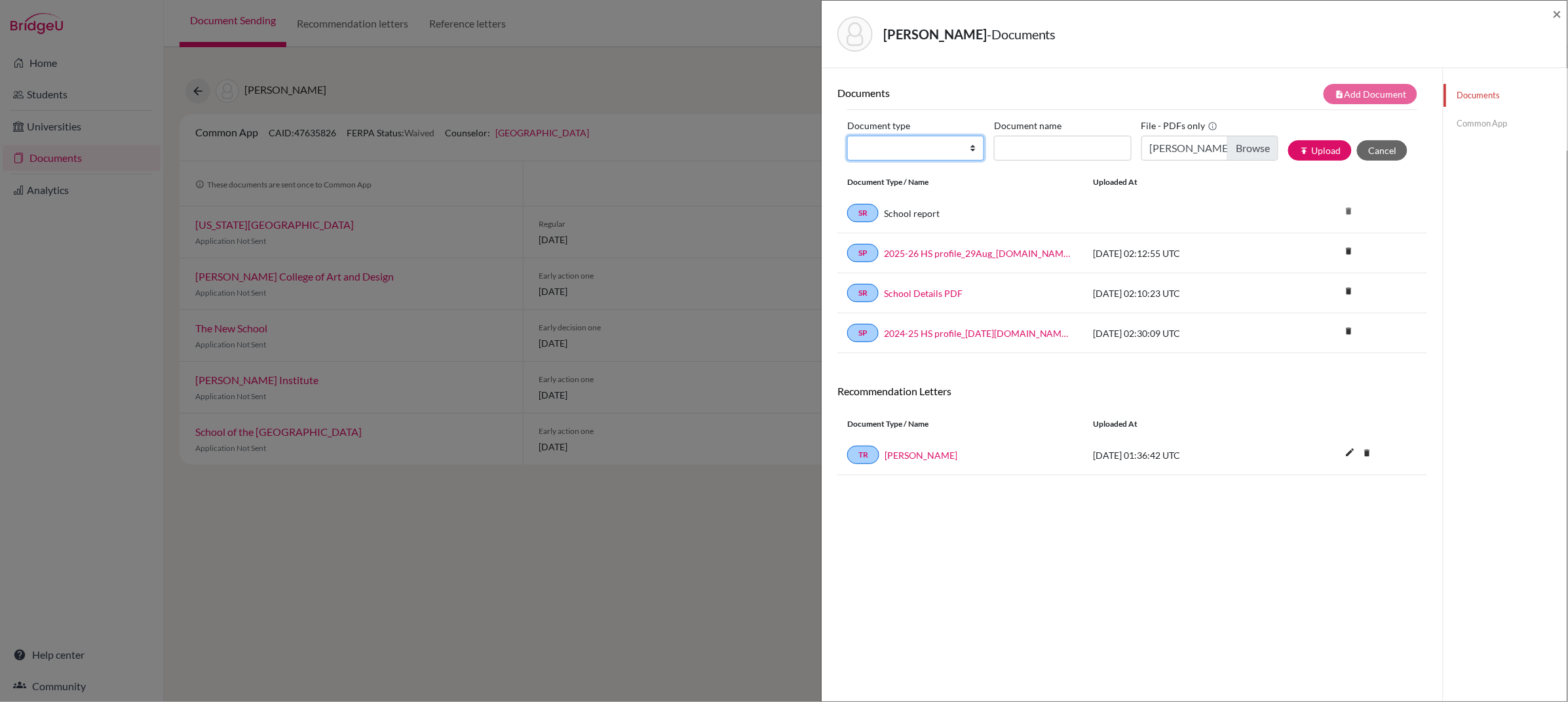
click at [954, 156] on select "Change explanation for Common App reports Counselor recommendation Internationa…" at bounding box center [916, 148] width 137 height 25
select select "2"
click at [847, 136] on select "Change explanation for Common App reports Counselor recommendation Internationa…" at bounding box center [916, 148] width 137 height 25
click at [1048, 146] on input "Document name" at bounding box center [1062, 148] width 137 height 25
type input "CAS/ECA"
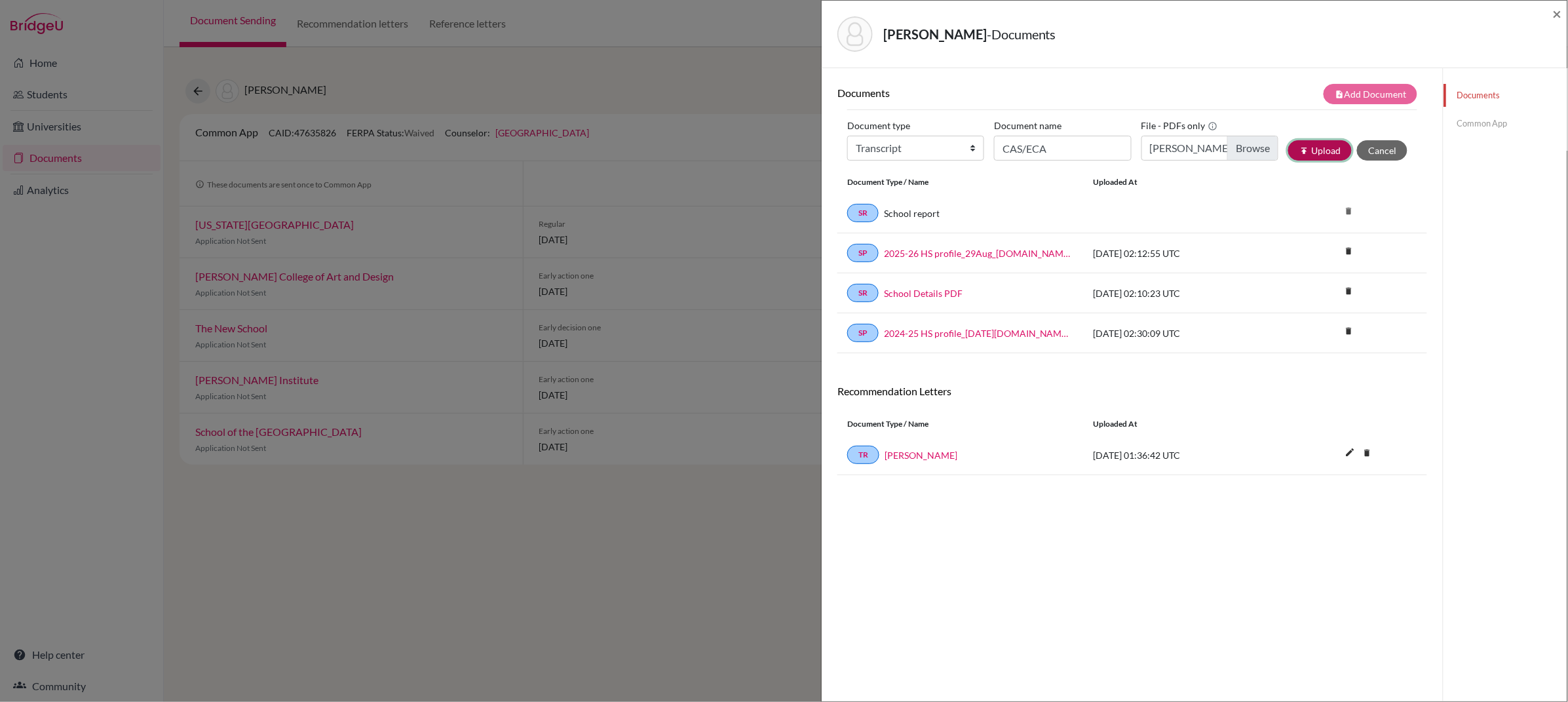
click at [1290, 147] on button "publish Upload" at bounding box center [1319, 150] width 63 height 21
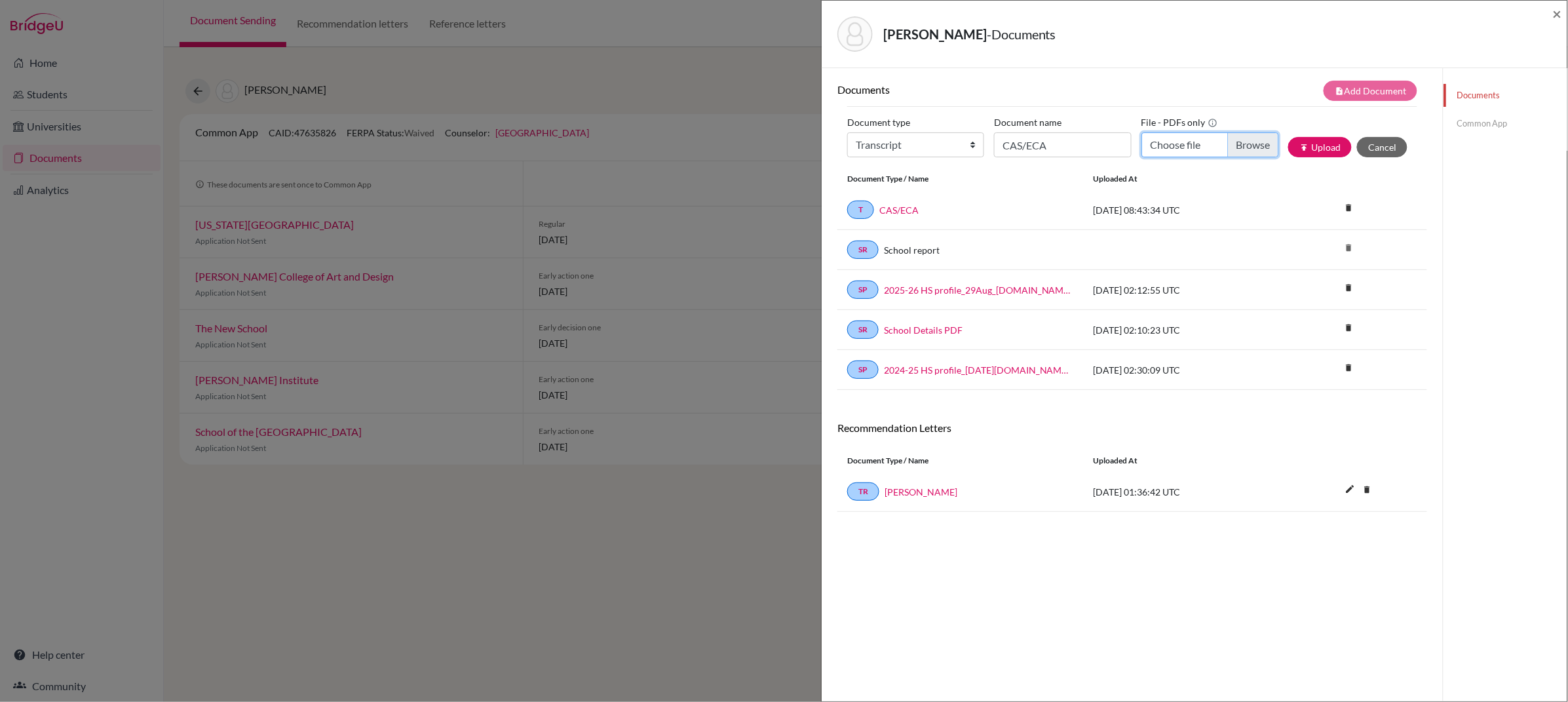
click at [1208, 143] on input "Choose file" at bounding box center [1210, 145] width 137 height 25
type input "C:\fakepath\CHEN Xitong_ref_TChanrai-Hills (Advisor).pdf"
click at [1013, 149] on input "CAS/ECA" at bounding box center [1062, 145] width 137 height 25
type input "Counsellor Recommendation"
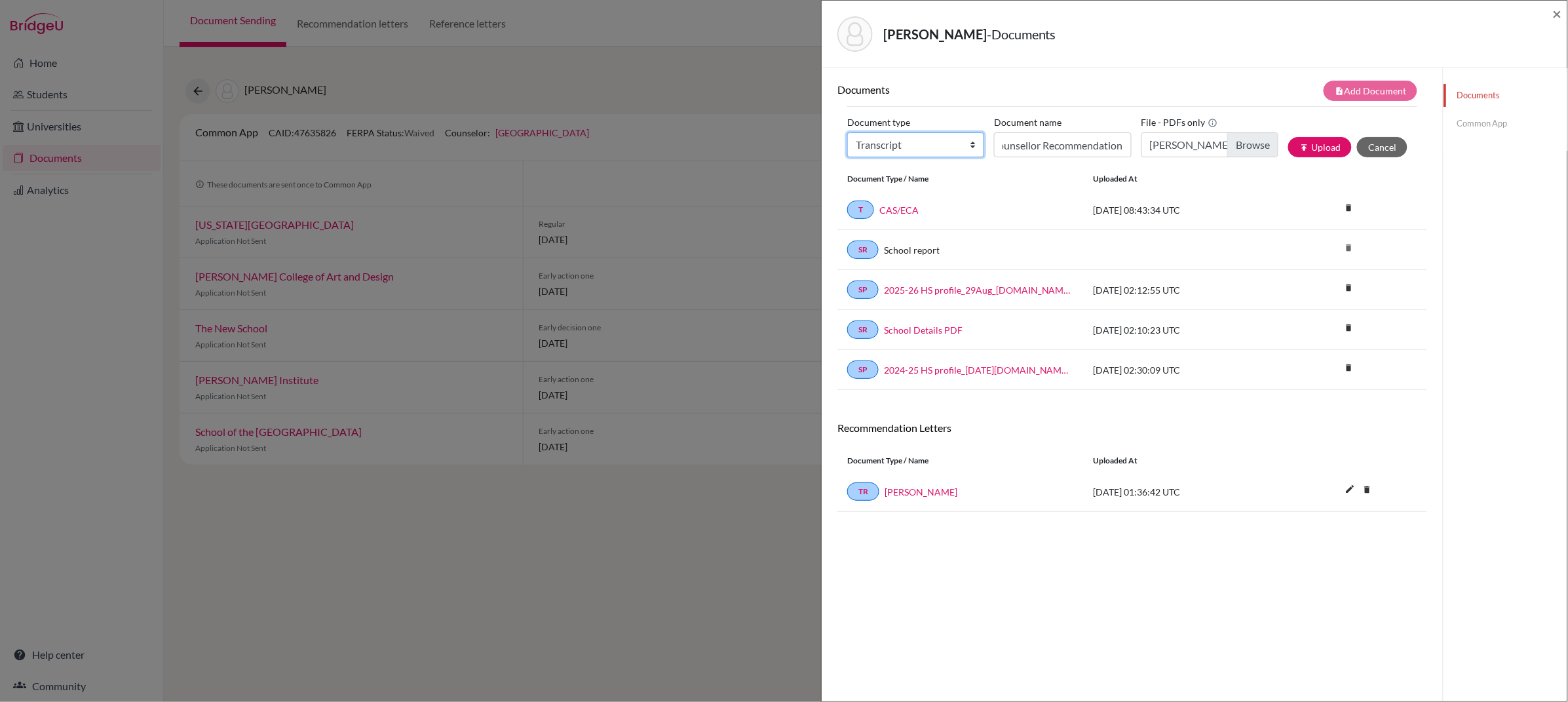
click at [943, 148] on select "Change explanation for Common App reports Counselor recommendation Internationa…" at bounding box center [916, 145] width 137 height 25
select select "4"
click at [847, 133] on select "Change explanation for Common App reports Counselor recommendation Internationa…" at bounding box center [916, 145] width 137 height 25
drag, startPoint x: 1043, startPoint y: 145, endPoint x: 1056, endPoint y: 137, distance: 15.3
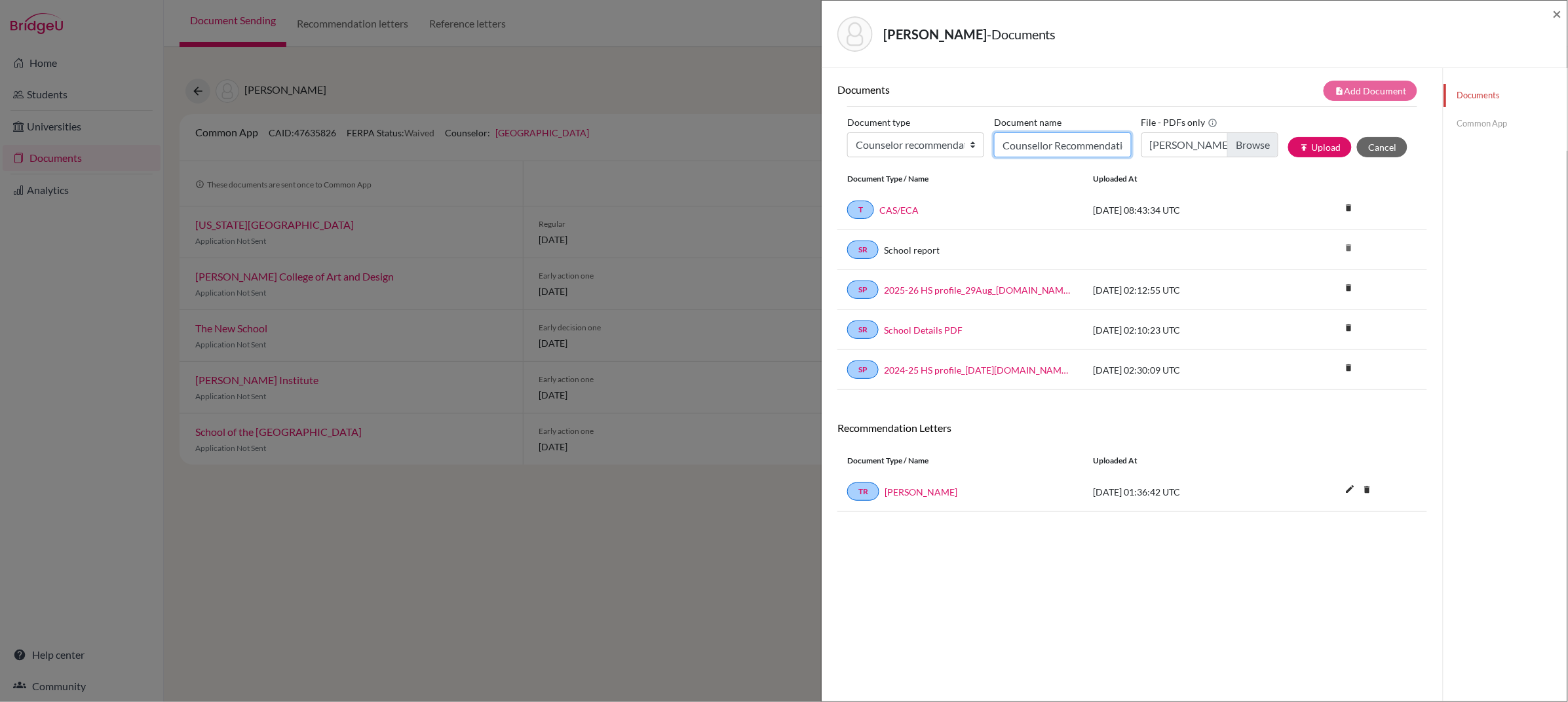
click at [1043, 144] on input "Counsellor Recommendation" at bounding box center [1062, 145] width 137 height 25
type input "Counselor Recommendation"
click at [1322, 152] on button "publish Upload" at bounding box center [1319, 147] width 63 height 21
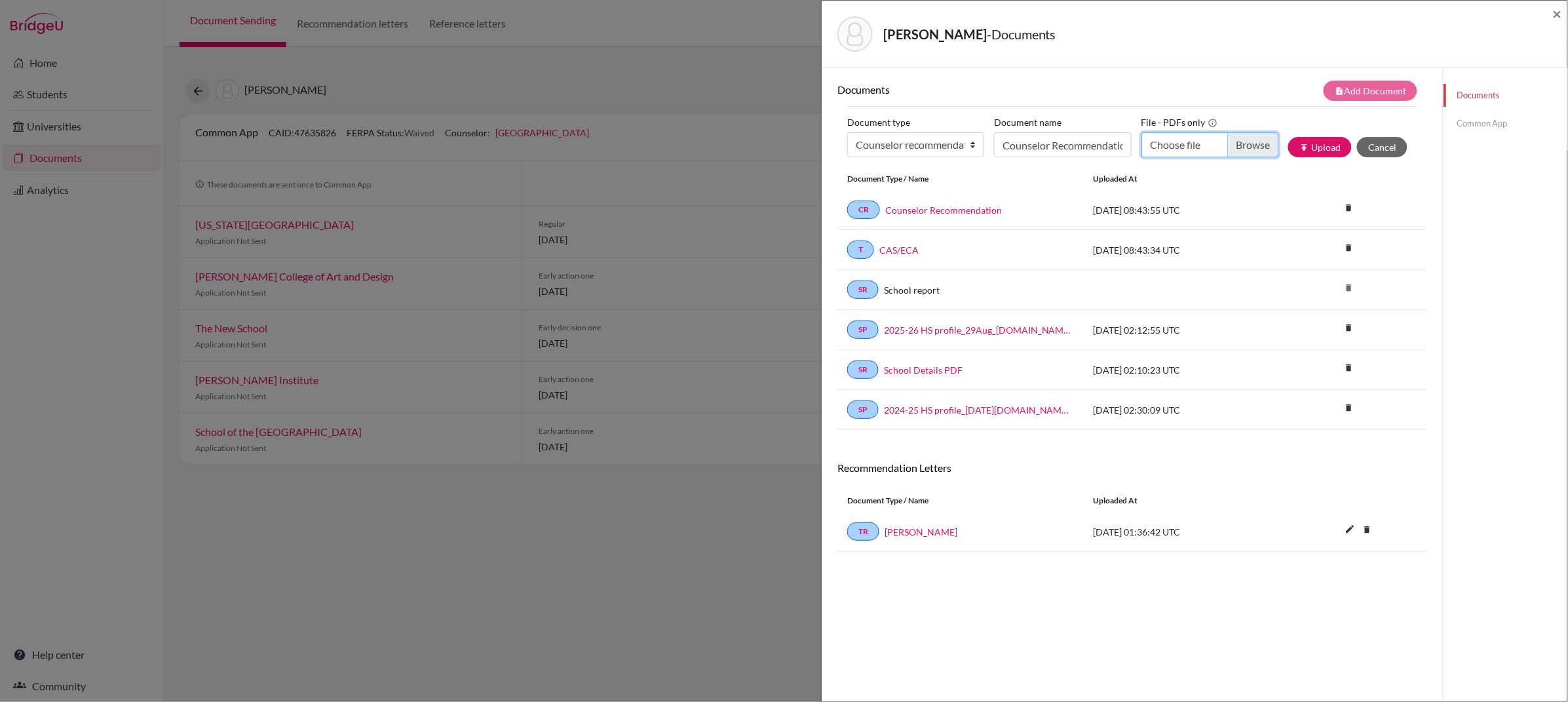
click at [1184, 149] on input "Choose file" at bounding box center [1210, 145] width 137 height 25
type input "C:\fakepath\CHEN Xitong_IGCSE Certifcate & Results.pdf"
click at [1029, 154] on input "Counselor Recommendation" at bounding box center [1062, 145] width 137 height 25
type input "IGCSE"
click at [927, 153] on select "Change explanation for Common App reports Counselor recommendation Internationa…" at bounding box center [916, 145] width 137 height 25
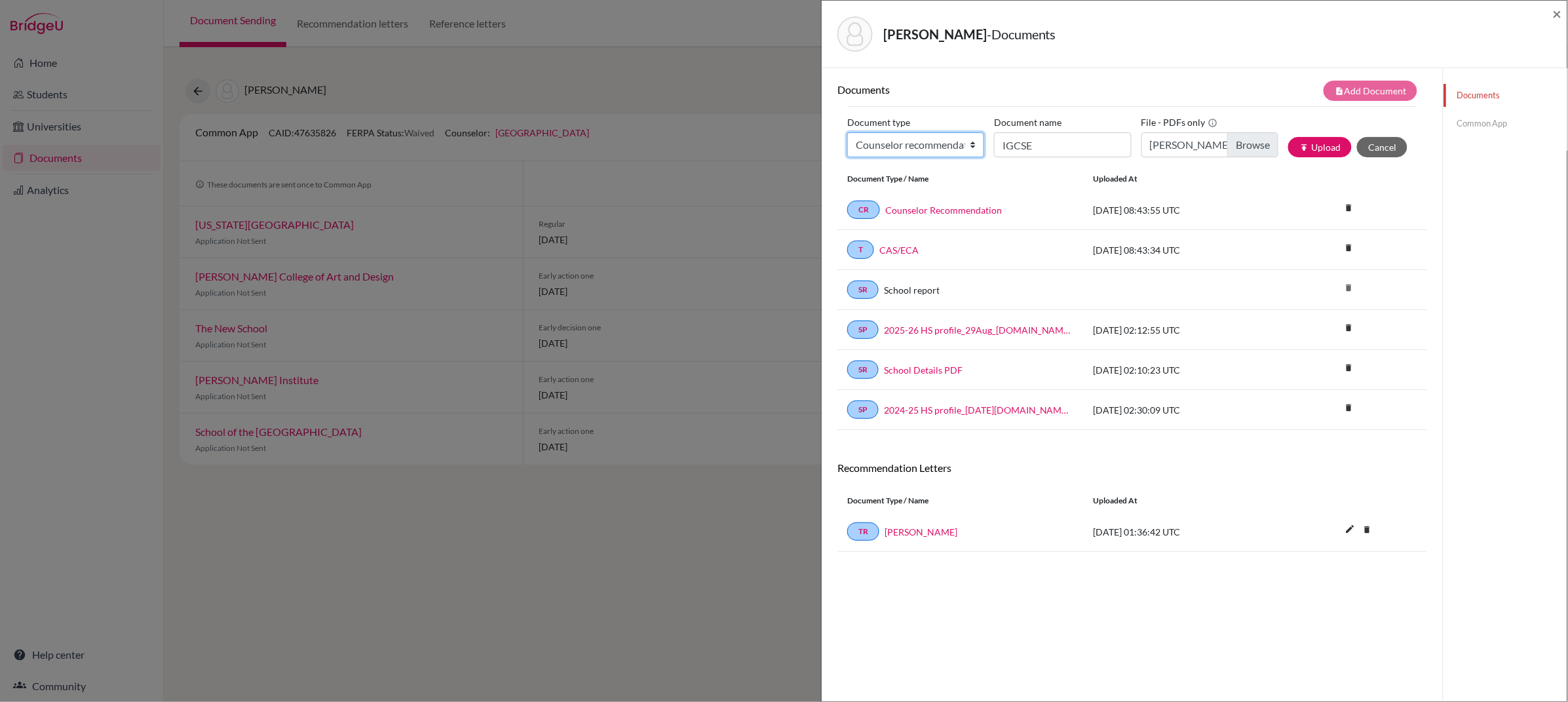
select select "2"
click at [847, 133] on select "Change explanation for Common App reports Counselor recommendation Internationa…" at bounding box center [916, 145] width 137 height 25
click at [1310, 143] on button "publish Upload" at bounding box center [1319, 147] width 63 height 21
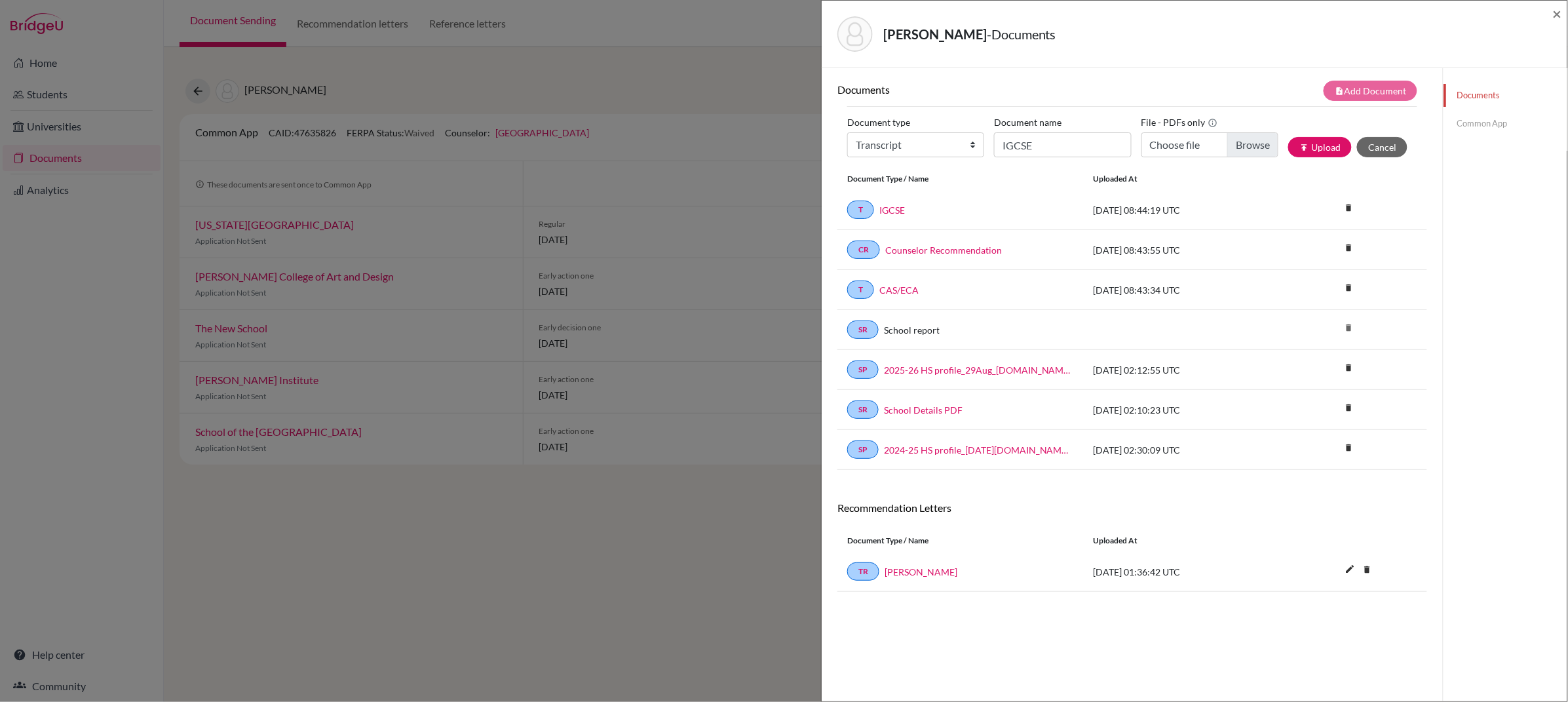
click at [1463, 124] on link "Common App" at bounding box center [1505, 124] width 124 height 23
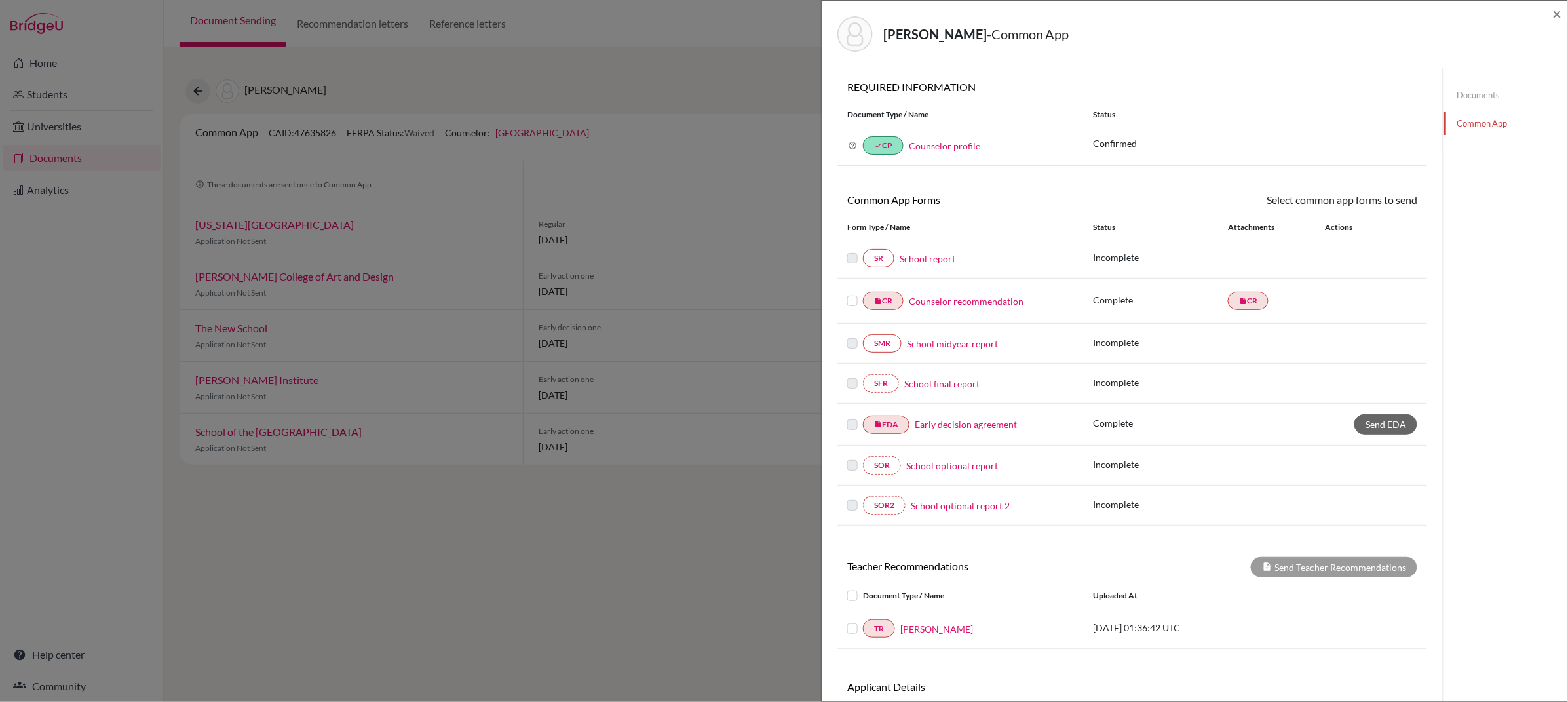
click at [920, 261] on link "School report" at bounding box center [927, 258] width 56 height 14
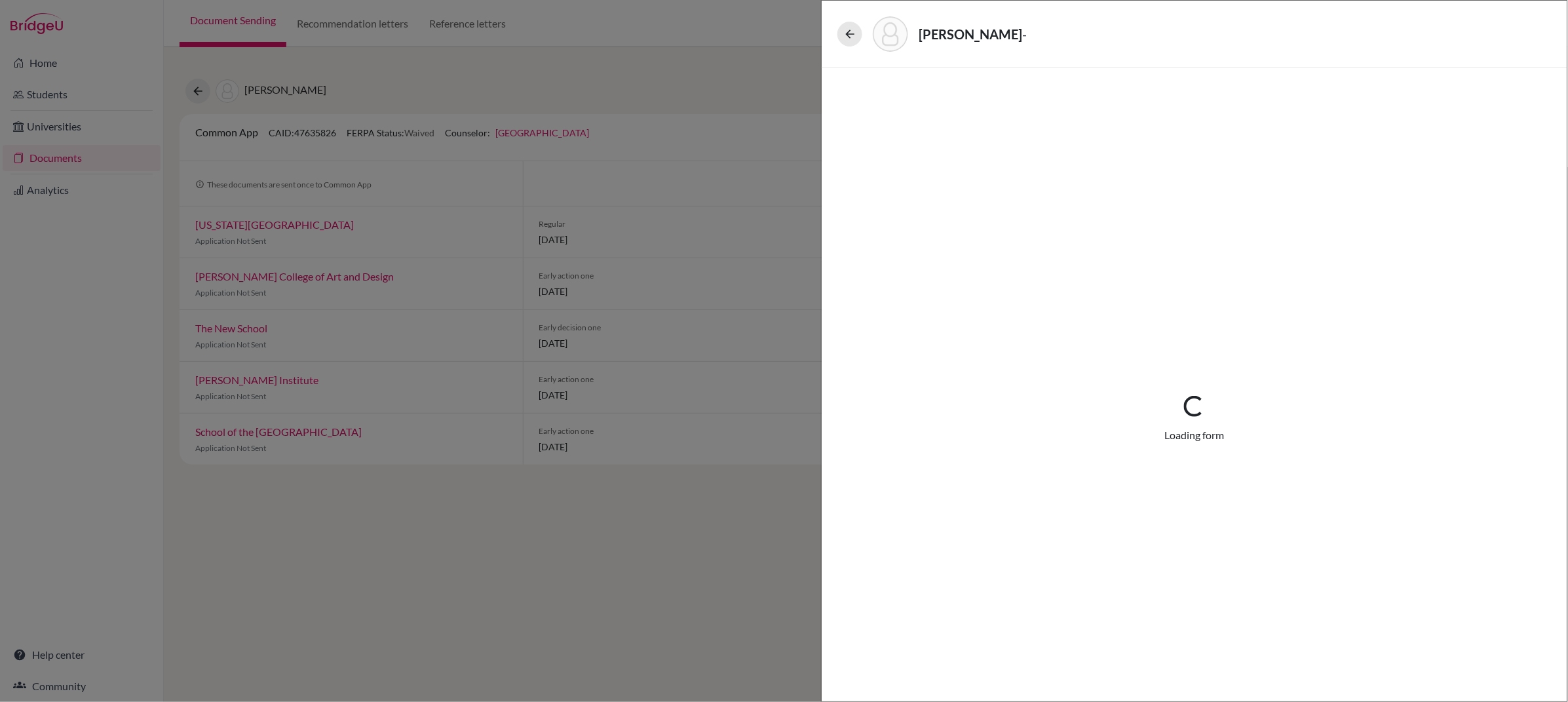
select select "4"
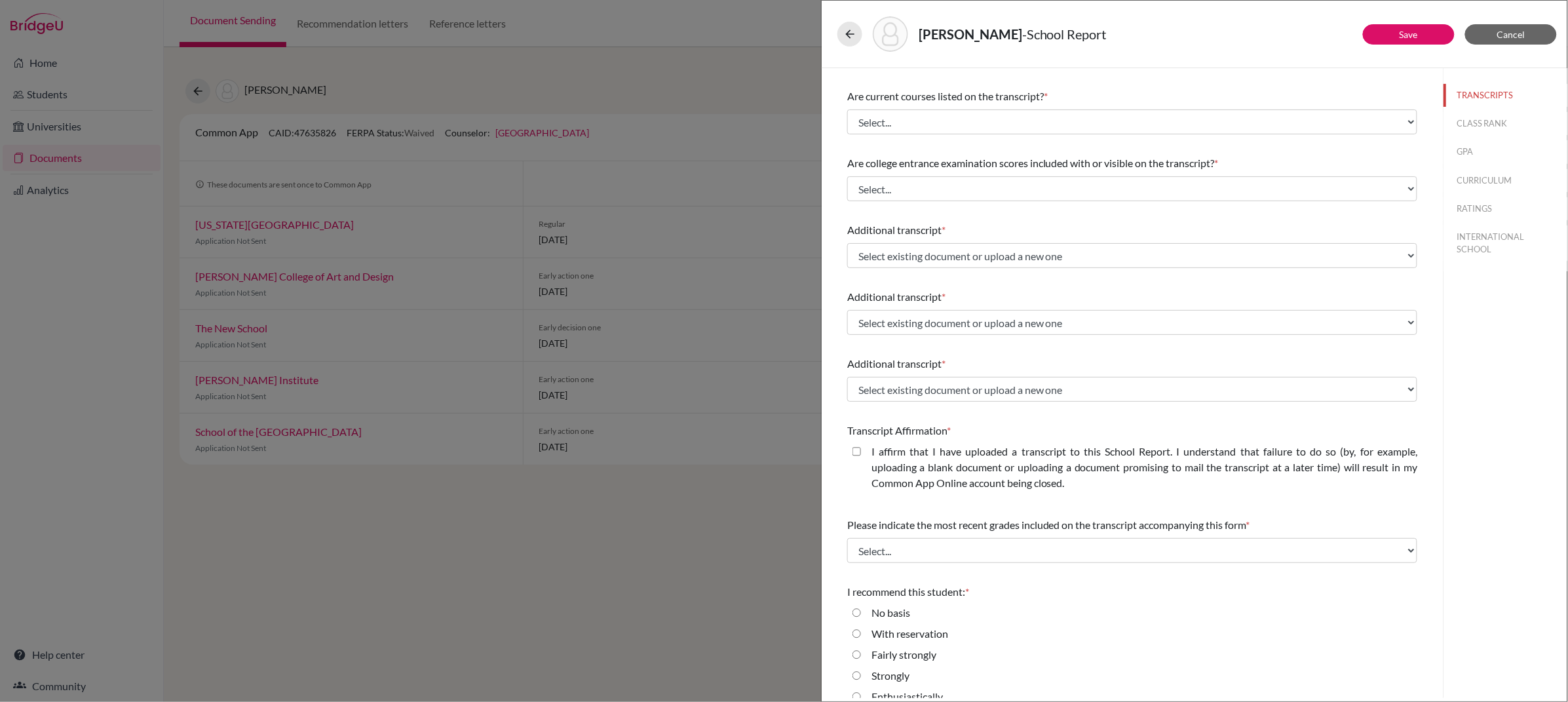
scroll to position [134, 0]
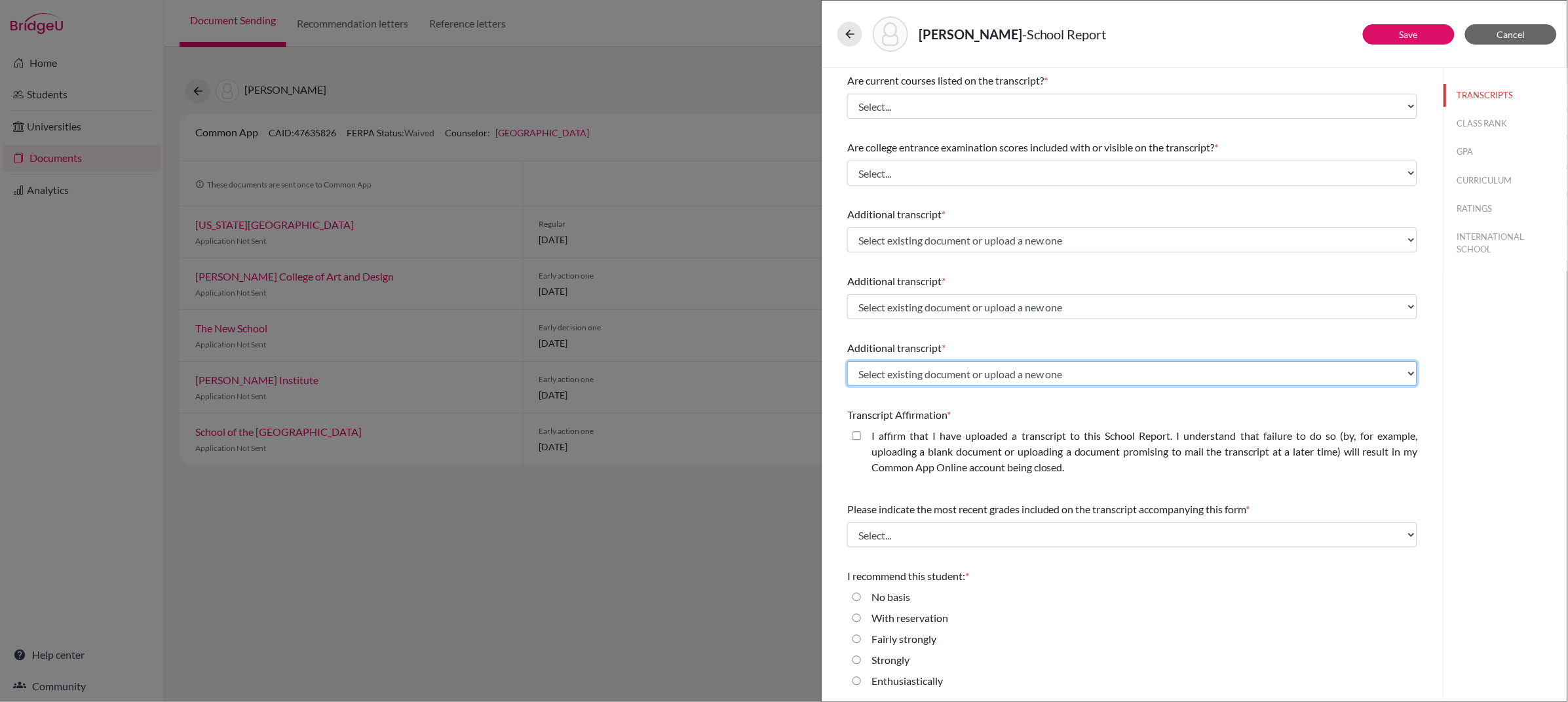
click at [1023, 379] on select "Select existing document or upload a new one IGCSE CAS/ECA Upload New File" at bounding box center [1132, 373] width 570 height 25
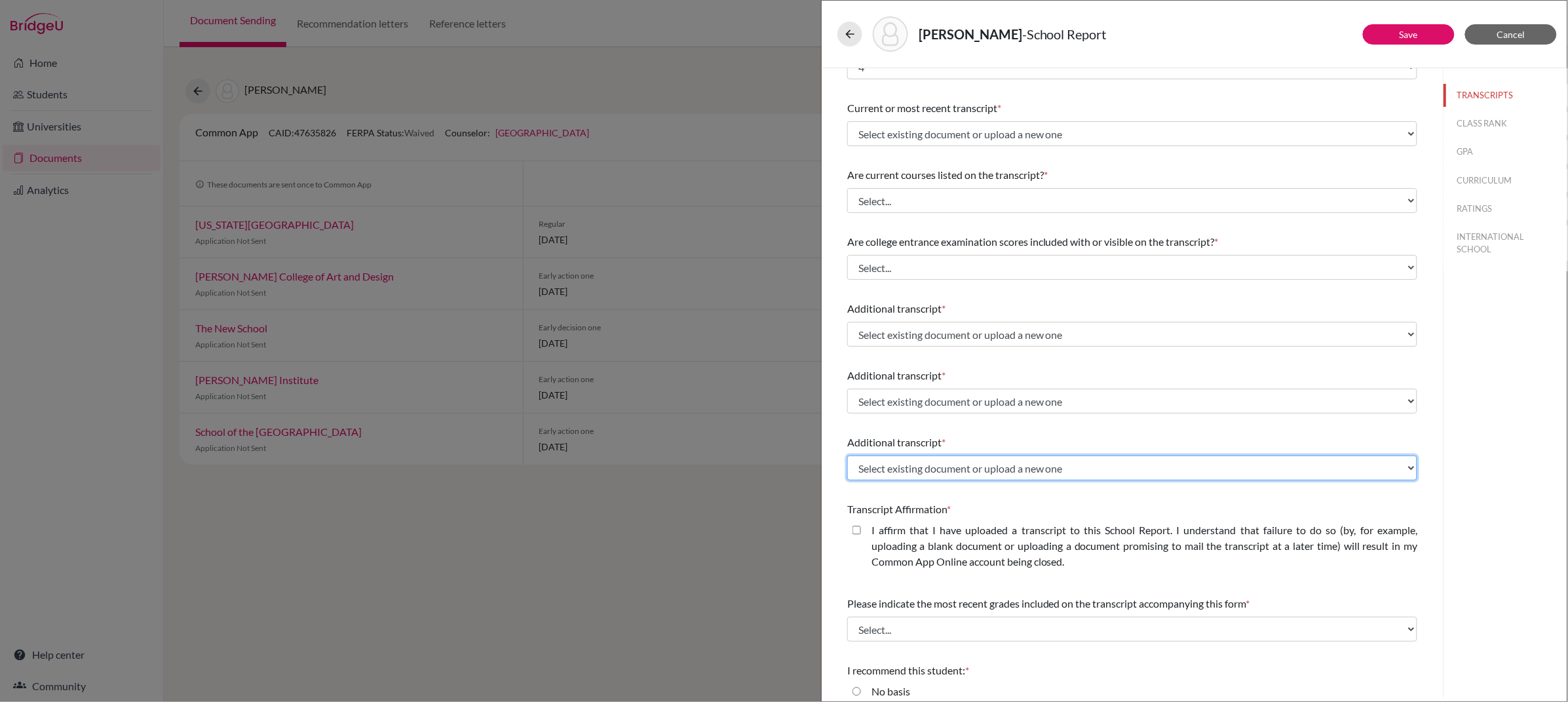
scroll to position [27, 0]
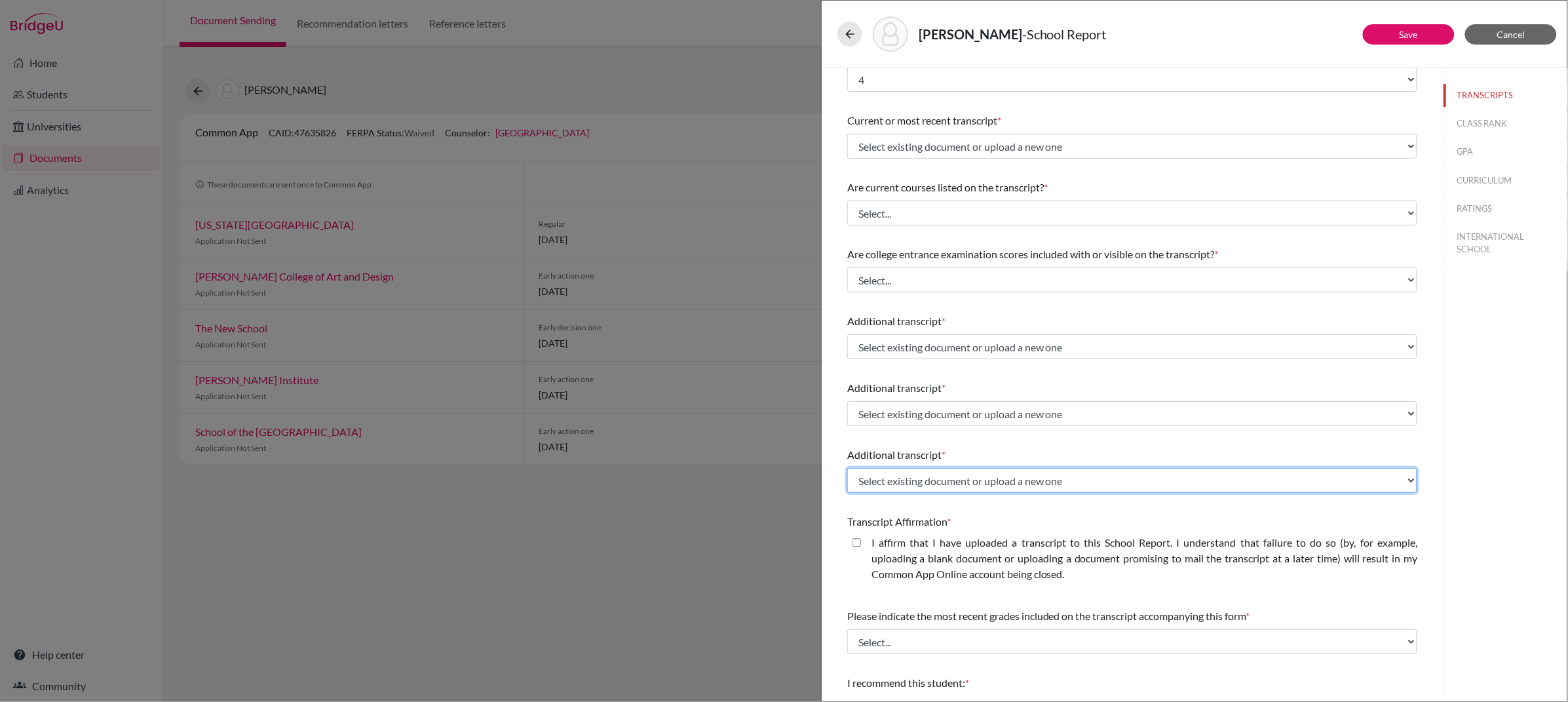
click at [987, 483] on select "Select existing document or upload a new one IGCSE CAS/ECA Upload New File" at bounding box center [1132, 480] width 570 height 25
select select "674841"
click at [847, 468] on select "Select existing document or upload a new one IGCSE CAS/ECA Upload New File" at bounding box center [1132, 480] width 570 height 25
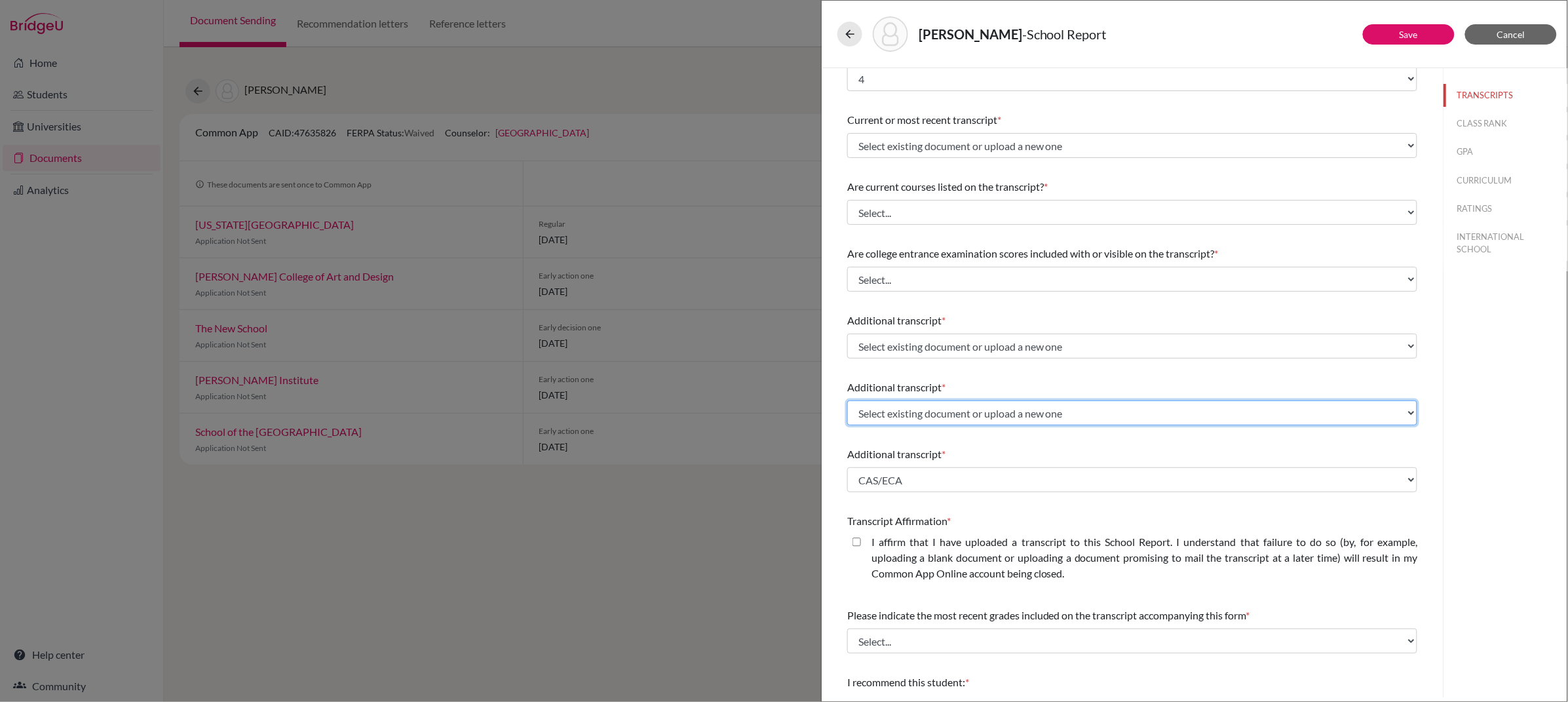
click at [986, 407] on select "Select existing document or upload a new one IGCSE CAS/ECA Upload New File" at bounding box center [1132, 413] width 570 height 25
select select "674843"
click at [847, 400] on select "Select existing document or upload a new one IGCSE CAS/ECA Upload New File" at bounding box center [1132, 413] width 570 height 25
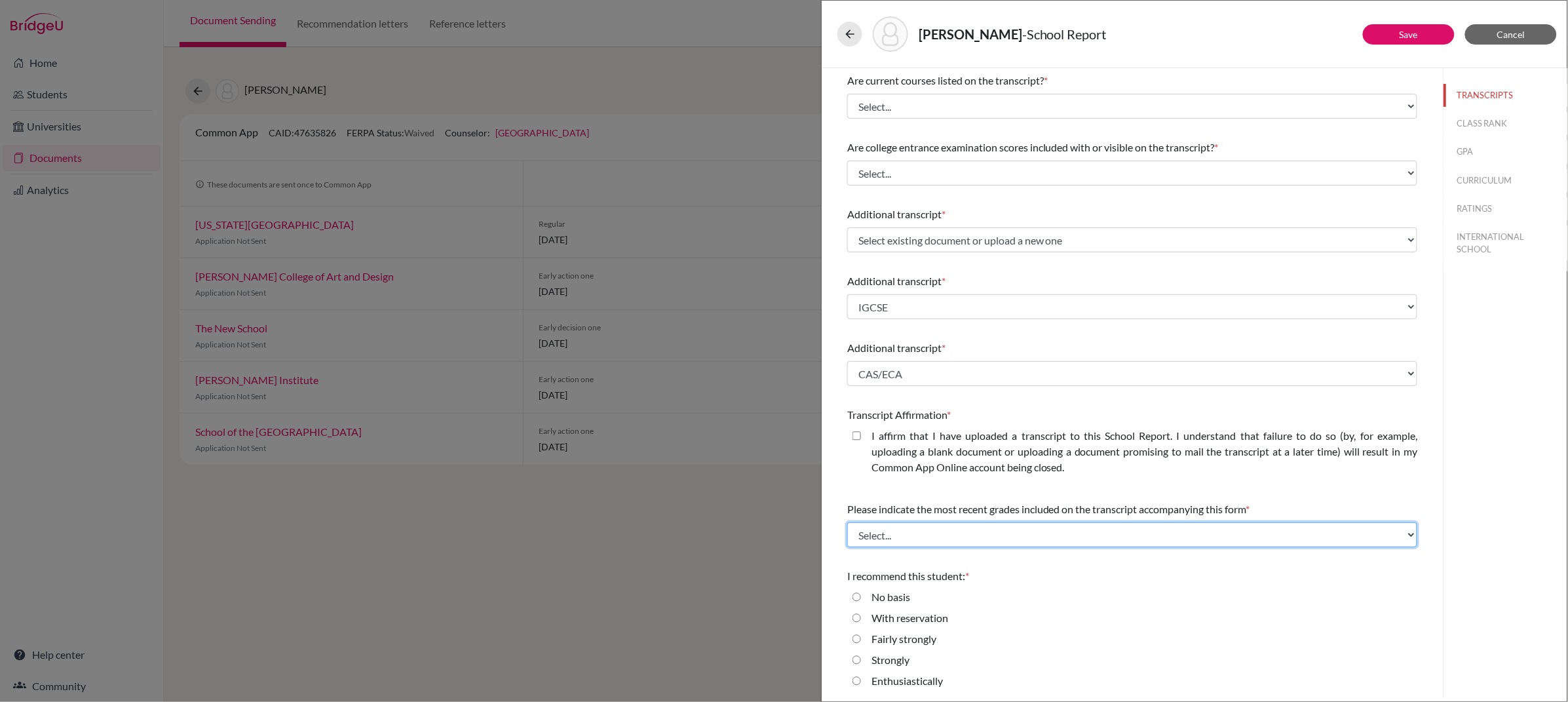
click at [951, 542] on select "Select... Final junior year grades 1st Quarter senior year grades 2nd Quarter/1…" at bounding box center [1132, 535] width 570 height 25
select select "1"
click at [847, 522] on select "Select... Final junior year grades 1st Quarter senior year grades 2nd Quarter/1…" at bounding box center [1132, 535] width 570 height 25
click at [1419, 38] on button "Save" at bounding box center [1408, 34] width 91 height 21
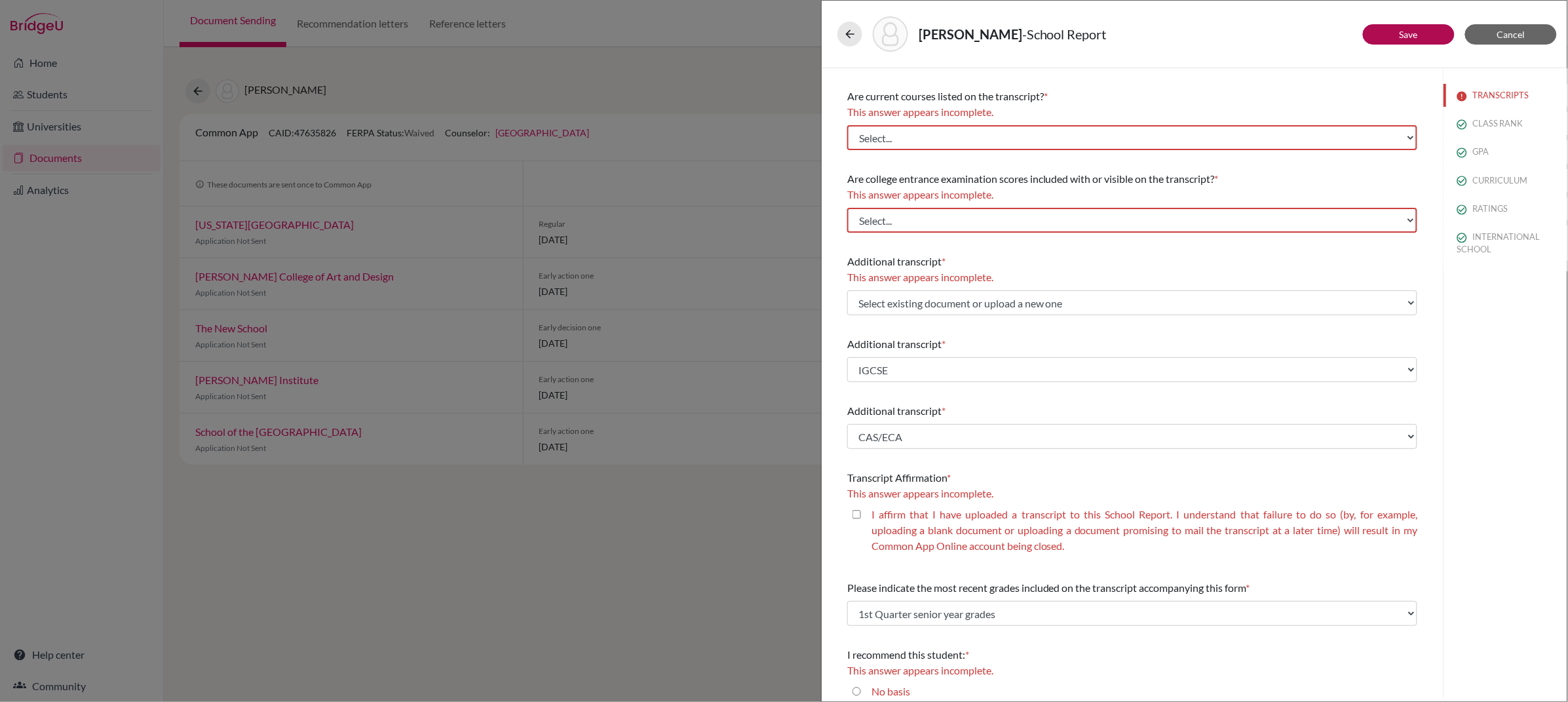
scroll to position [151, 0]
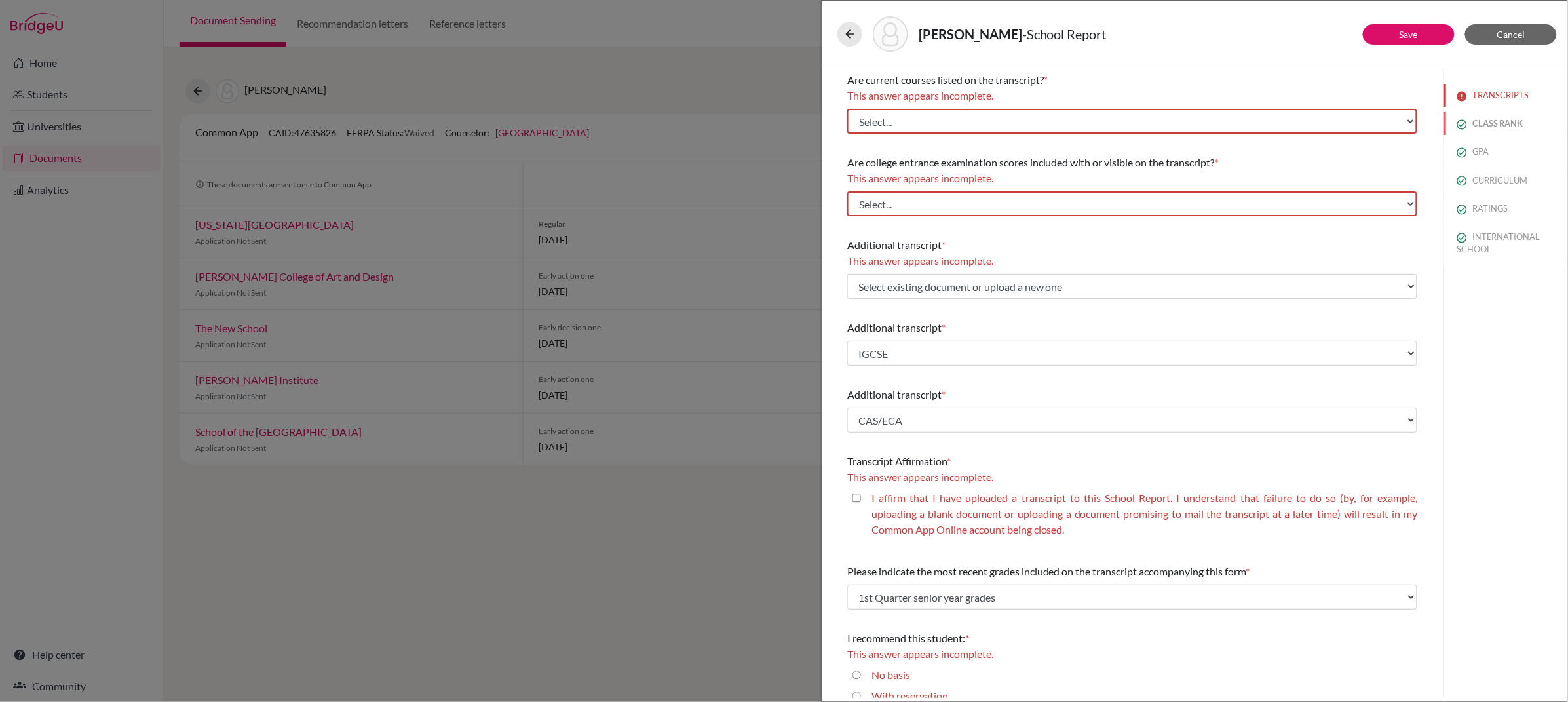
click at [1491, 130] on button "CLASS RANK" at bounding box center [1505, 124] width 124 height 23
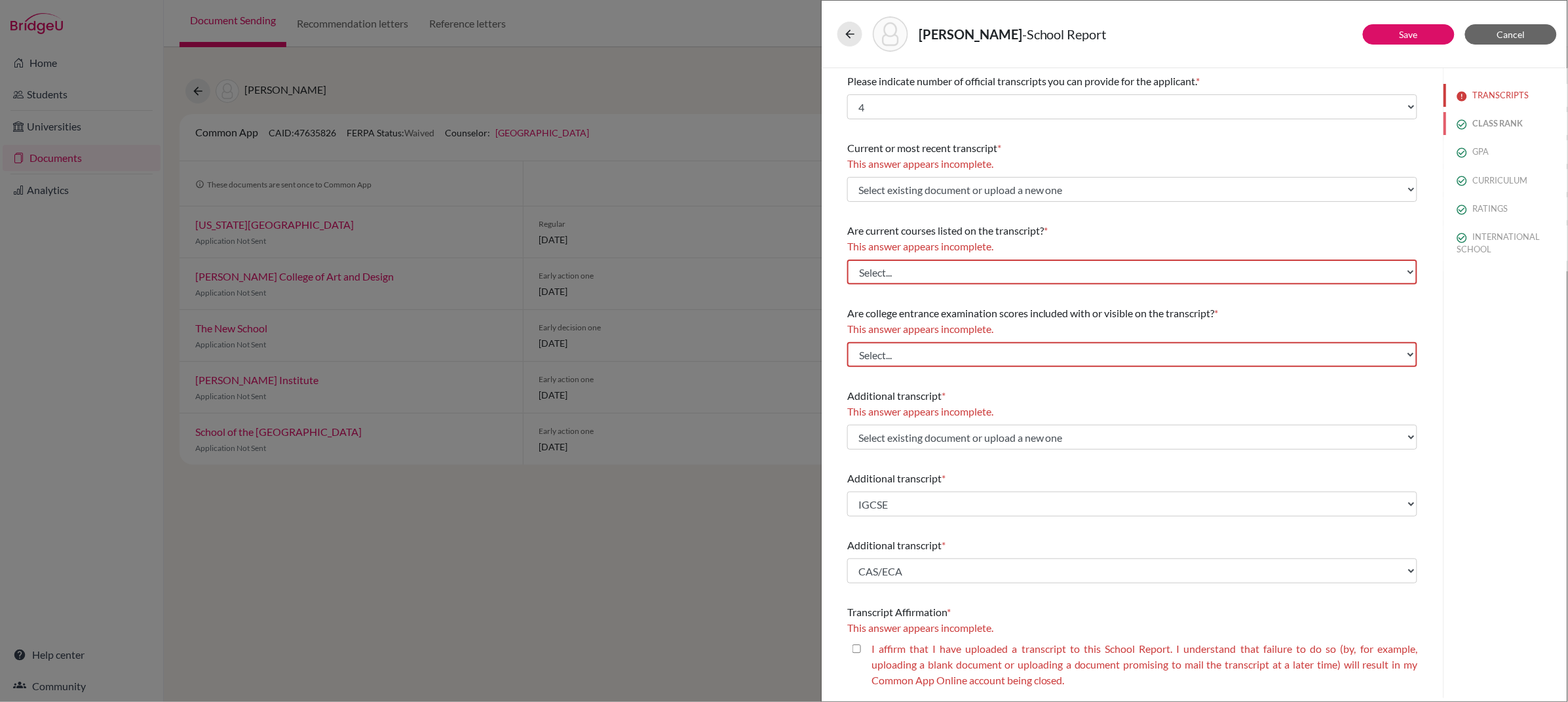
select select "5"
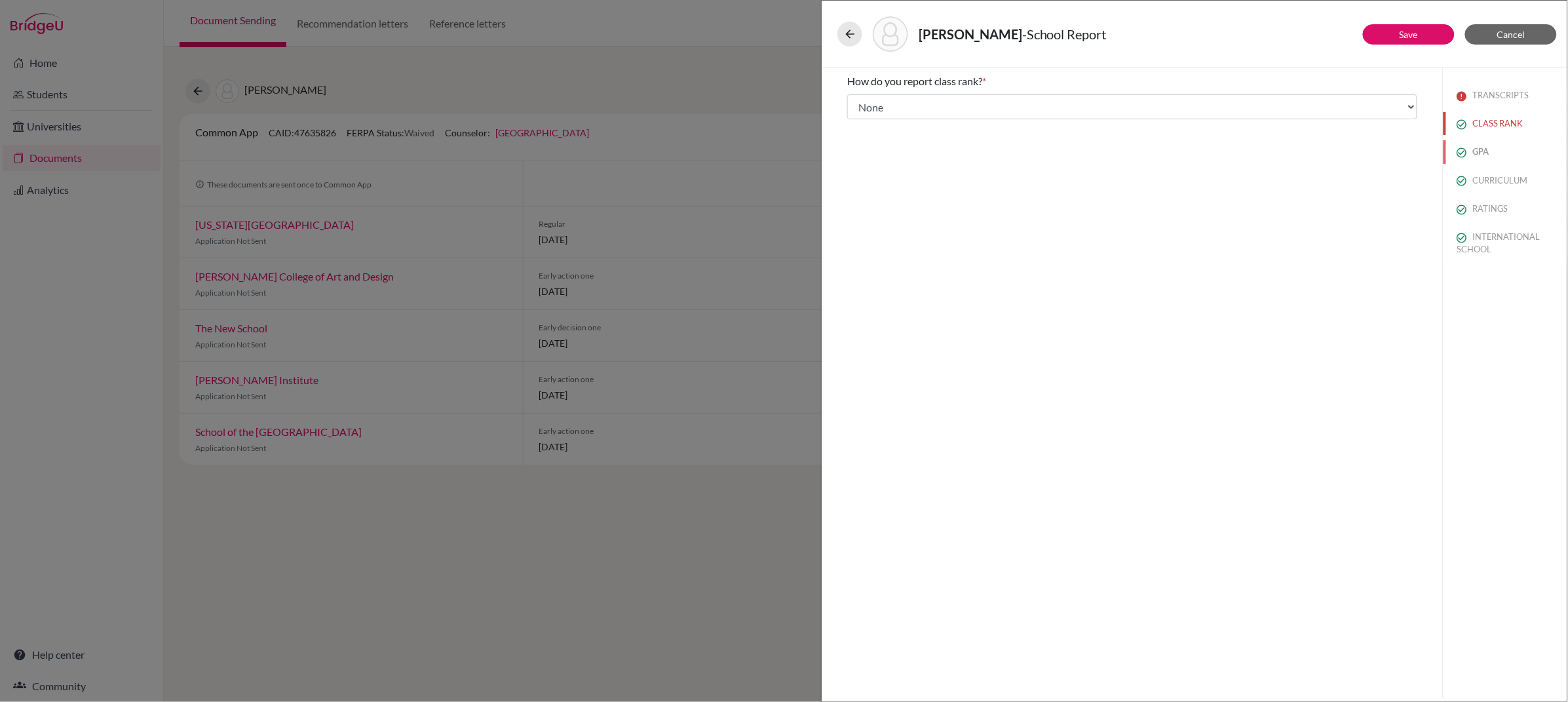
click at [1491, 152] on button "GPA" at bounding box center [1505, 152] width 124 height 23
click at [1500, 183] on button "CURRICULUM" at bounding box center [1505, 180] width 124 height 23
select select "4"
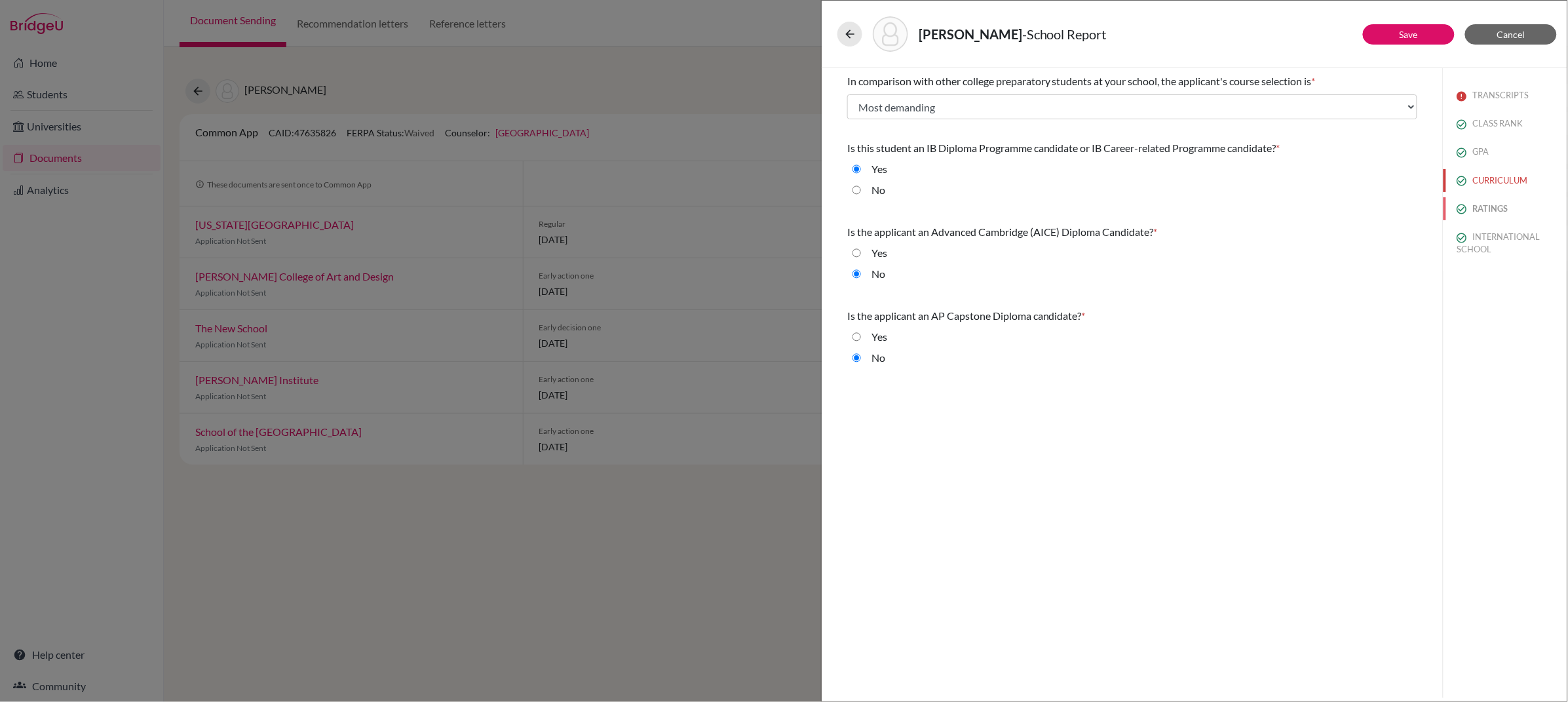
click at [1504, 210] on button "RATINGS" at bounding box center [1505, 208] width 124 height 23
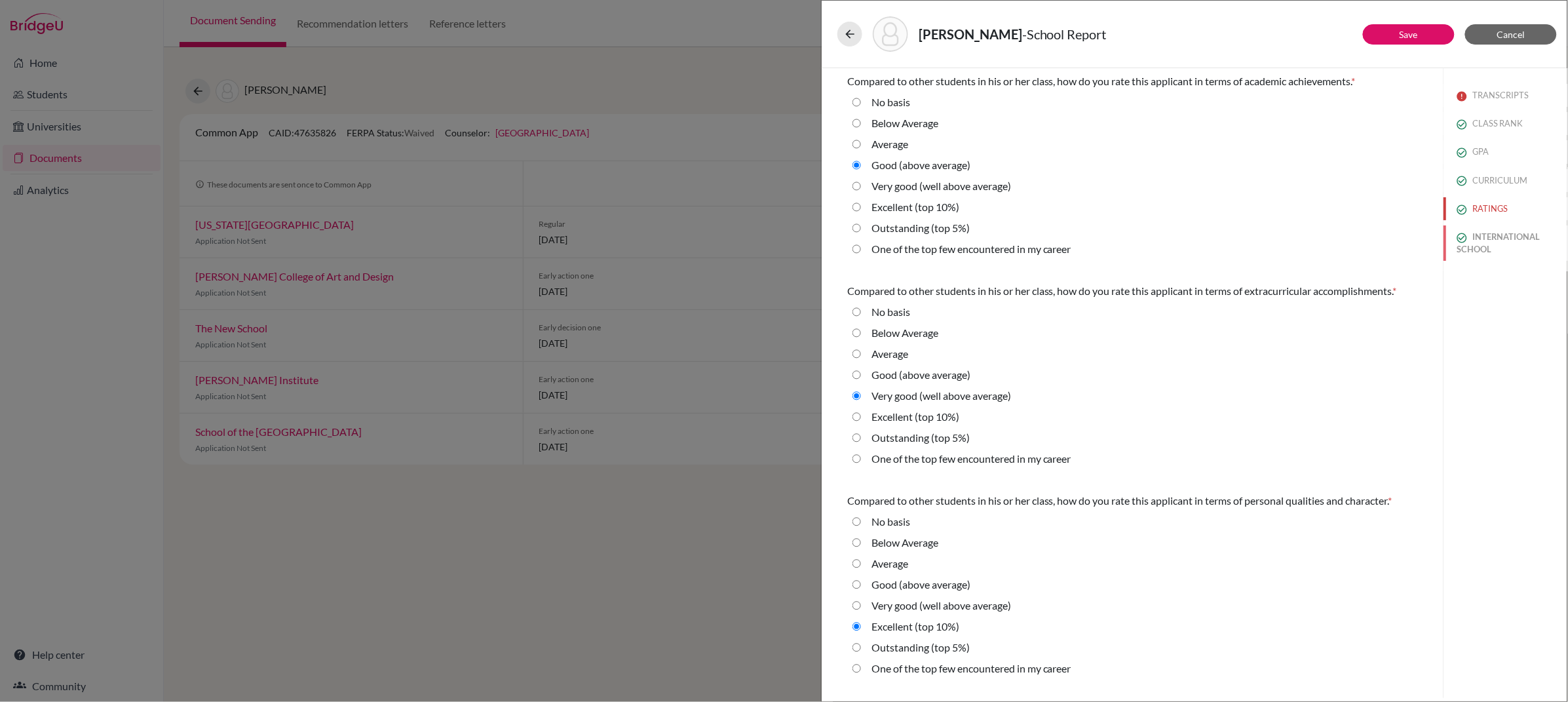
click at [1504, 242] on button "INTERNATIONAL SCHOOL" at bounding box center [1505, 243] width 124 height 35
radio Average "true"
select select "14"
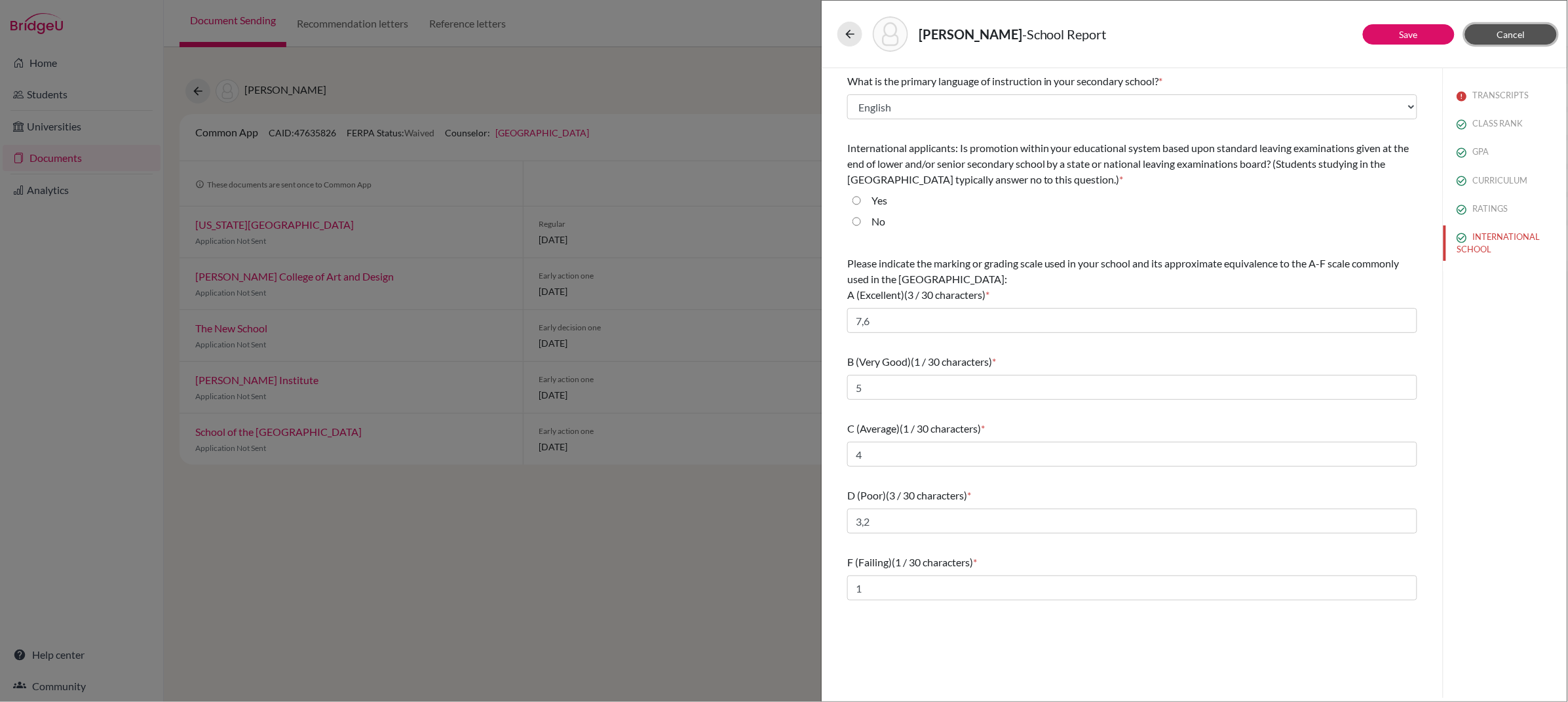
click at [1515, 37] on span "Cancel" at bounding box center [1511, 35] width 28 height 12
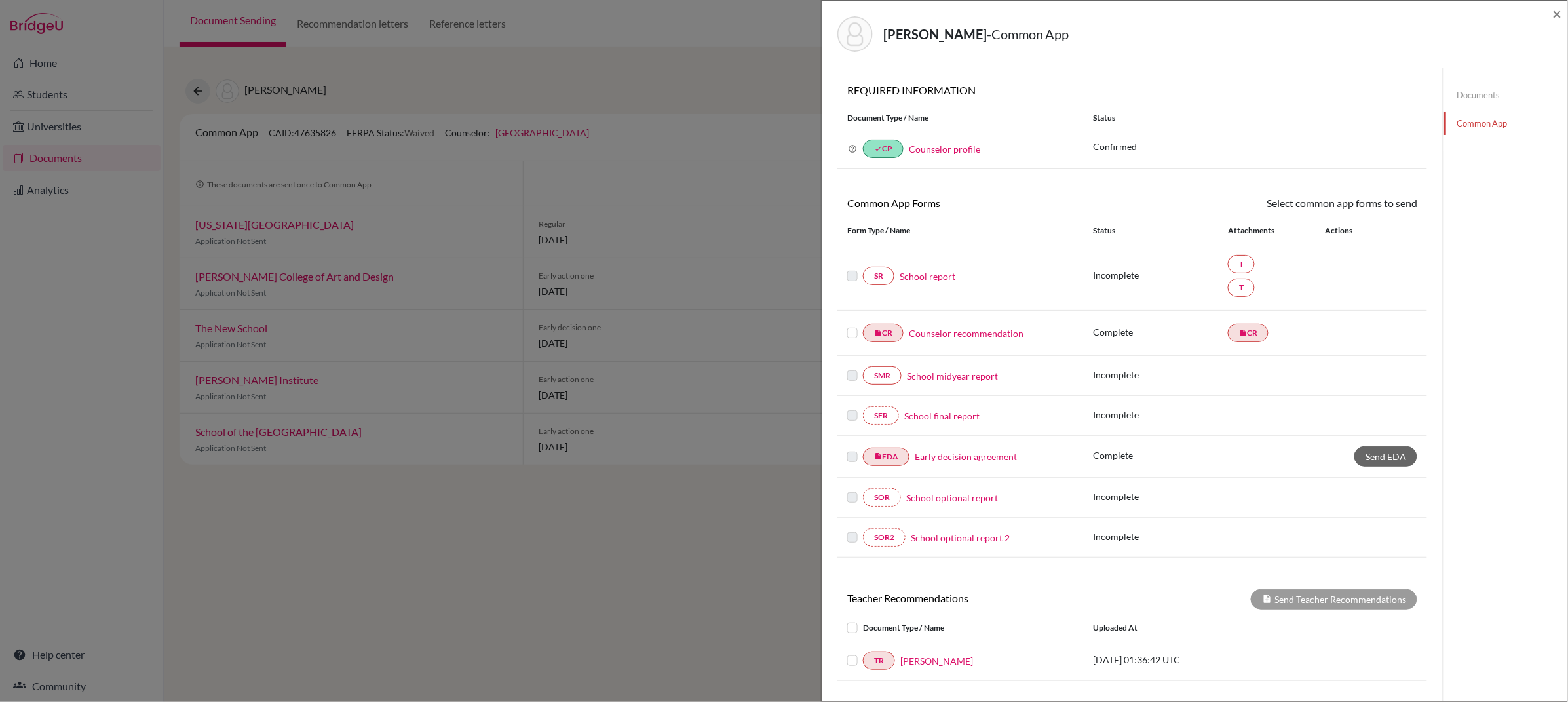
click at [935, 282] on link "School report" at bounding box center [927, 276] width 56 height 14
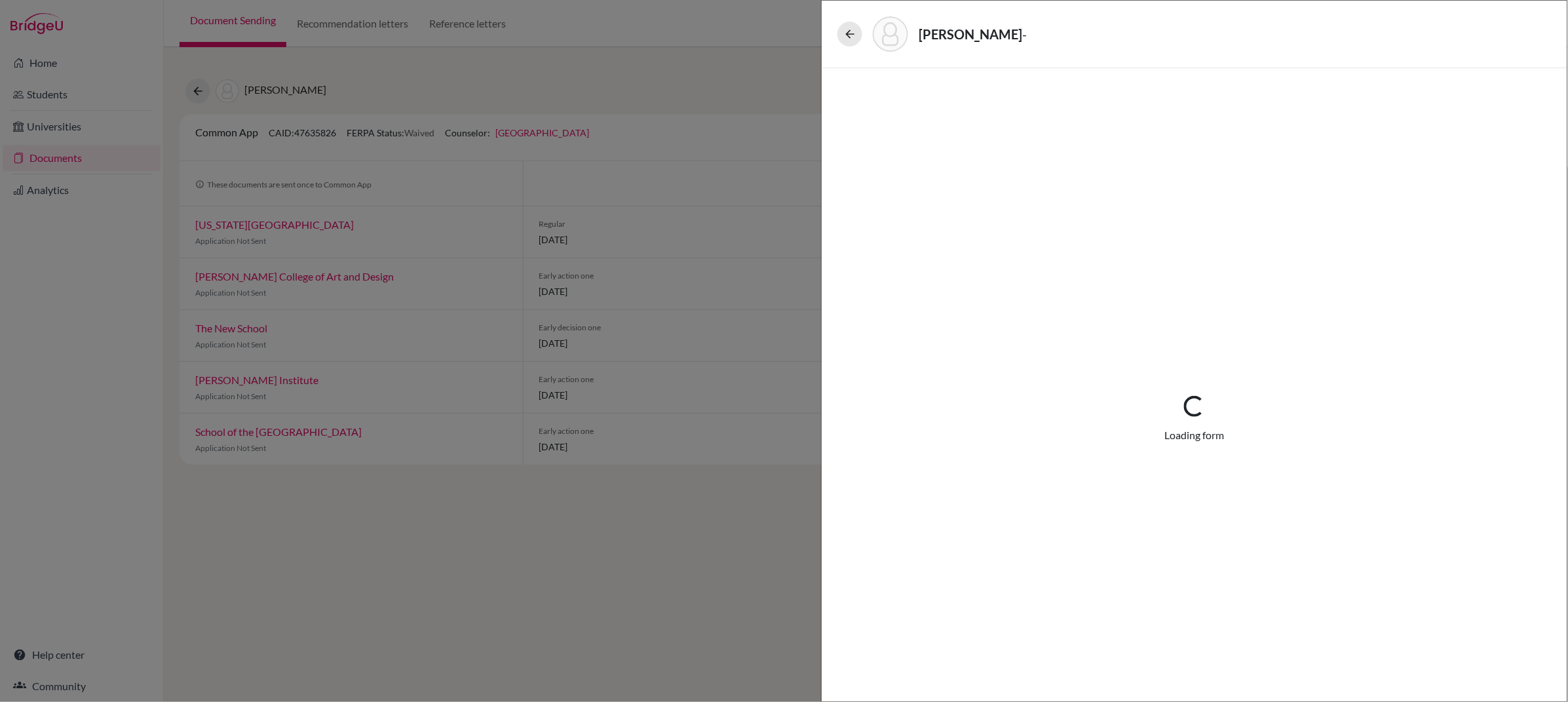
select select "4"
select select "674843"
select select "674841"
select select "1"
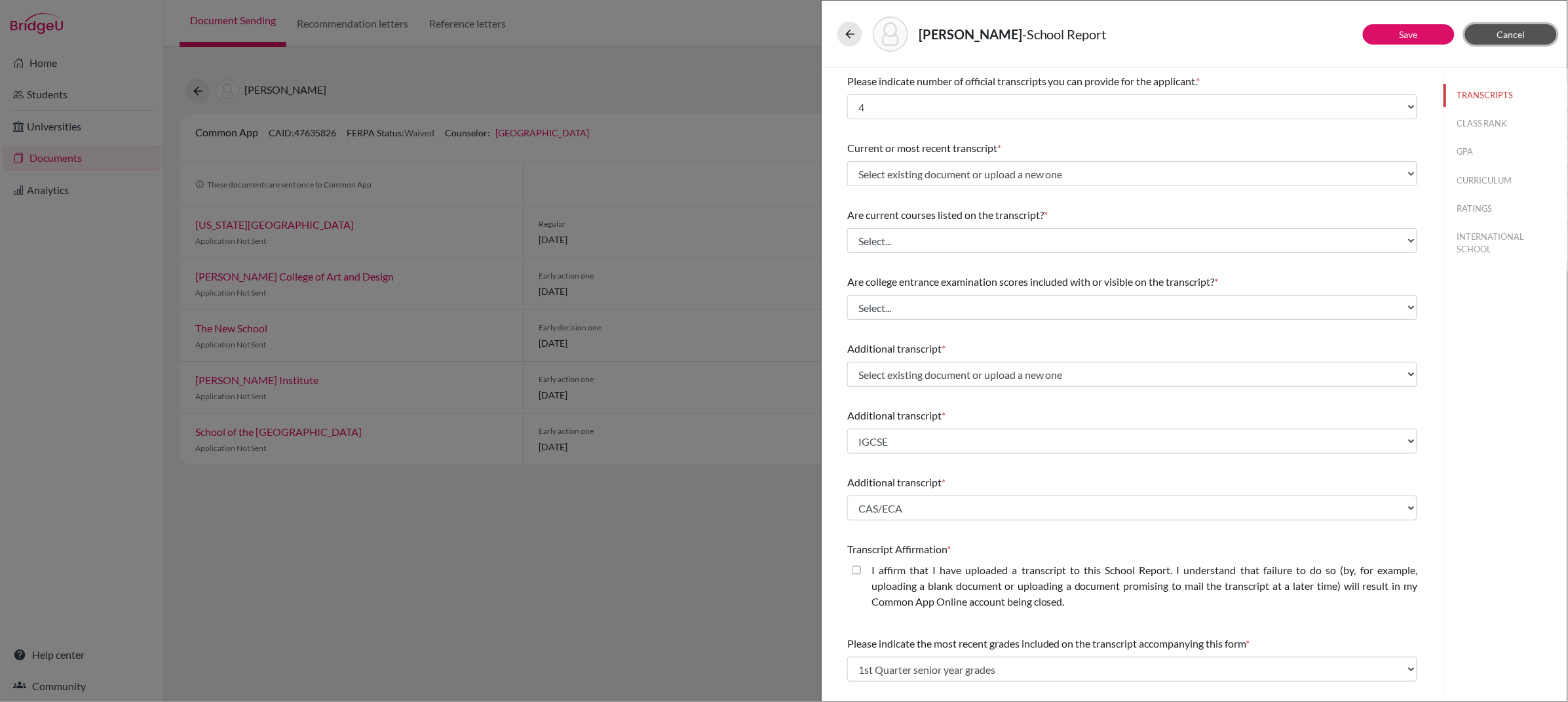
click at [1495, 35] on button "Cancel" at bounding box center [1510, 34] width 91 height 21
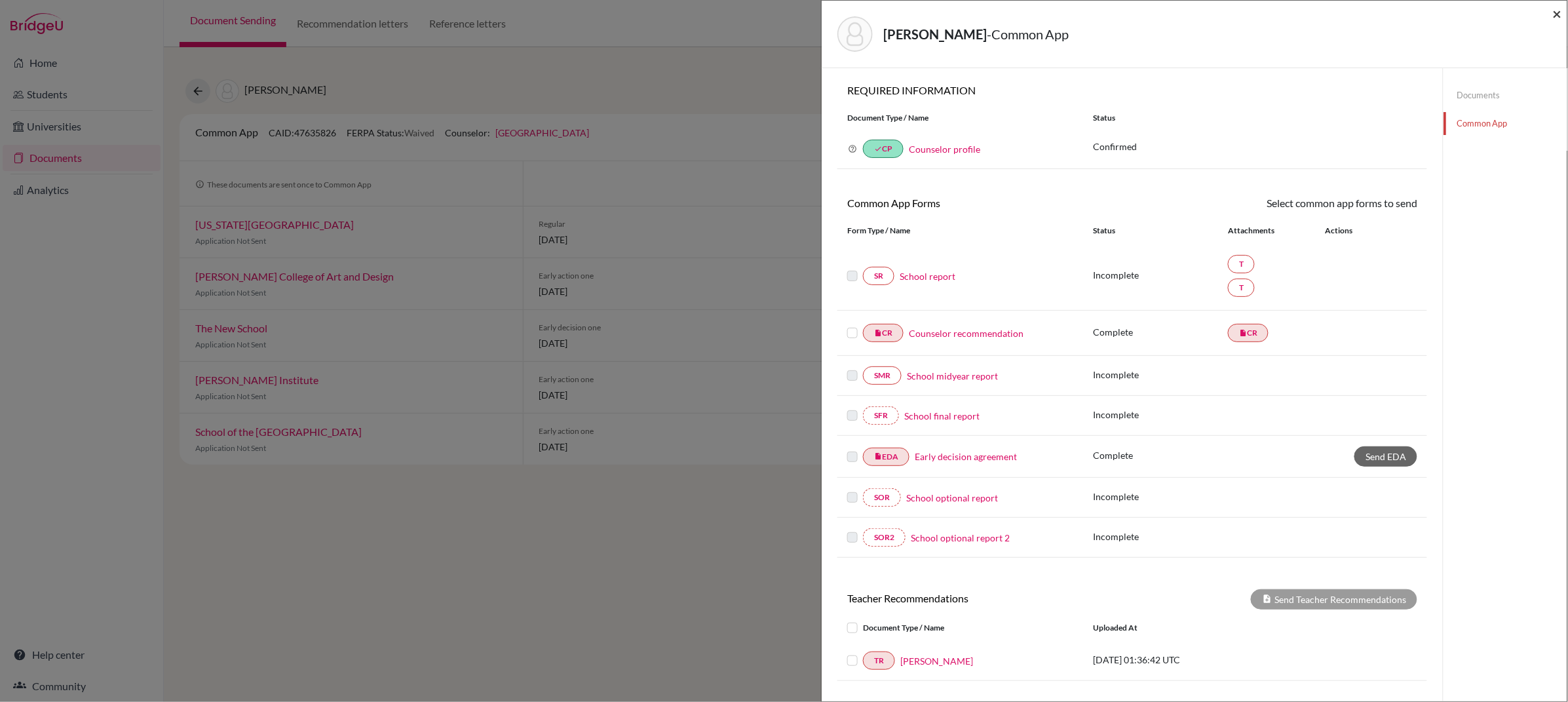
click at [1556, 14] on span "×" at bounding box center [1556, 13] width 9 height 19
